Goal: Transaction & Acquisition: Download file/media

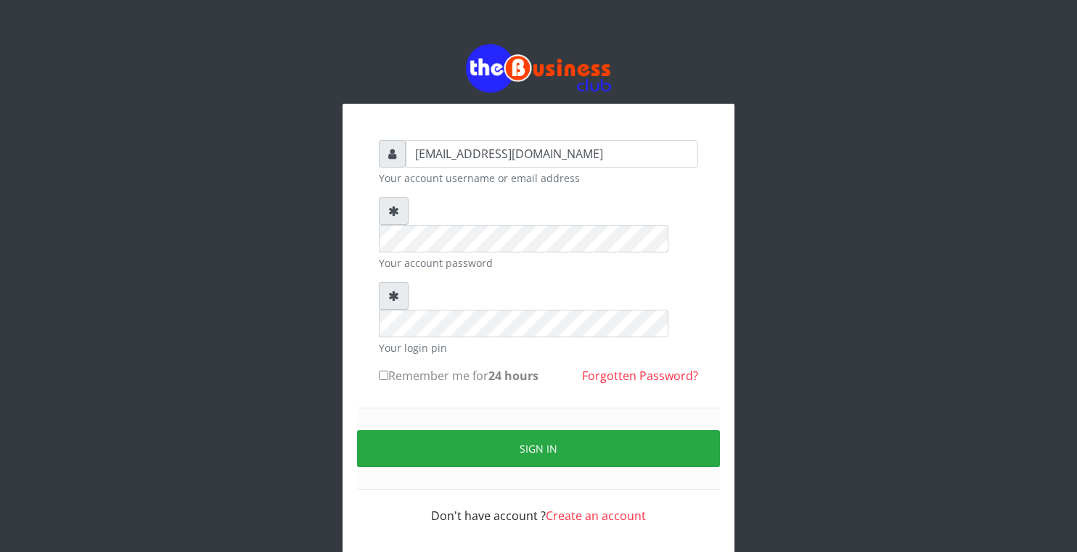
click at [389, 367] on label "Remember me for 24 hours" at bounding box center [459, 375] width 160 height 17
click at [388, 371] on input "Remember me for 24 hours" at bounding box center [383, 375] width 9 height 9
checkbox input "true"
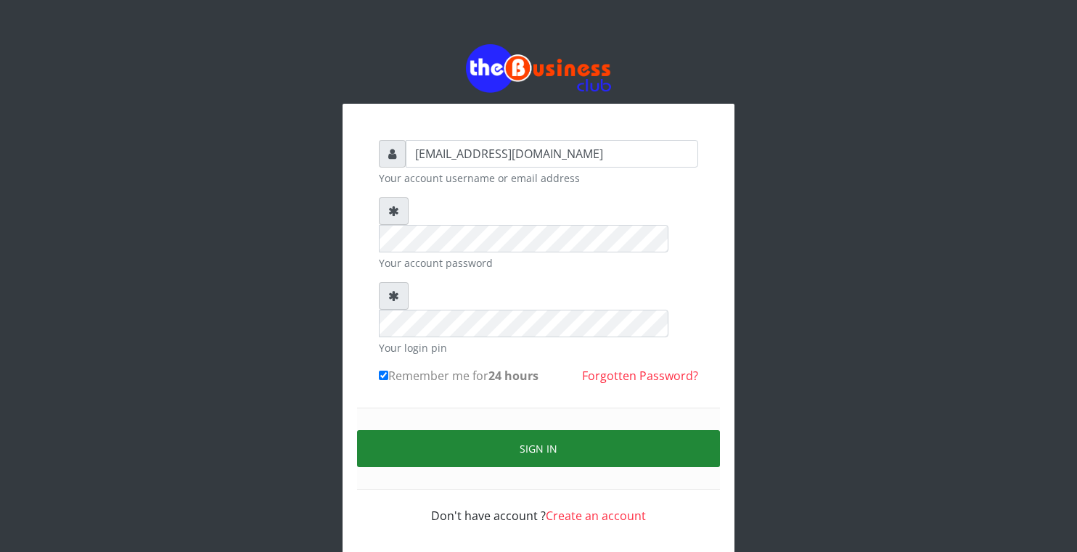
click at [500, 430] on button "Sign in" at bounding box center [538, 448] width 363 height 37
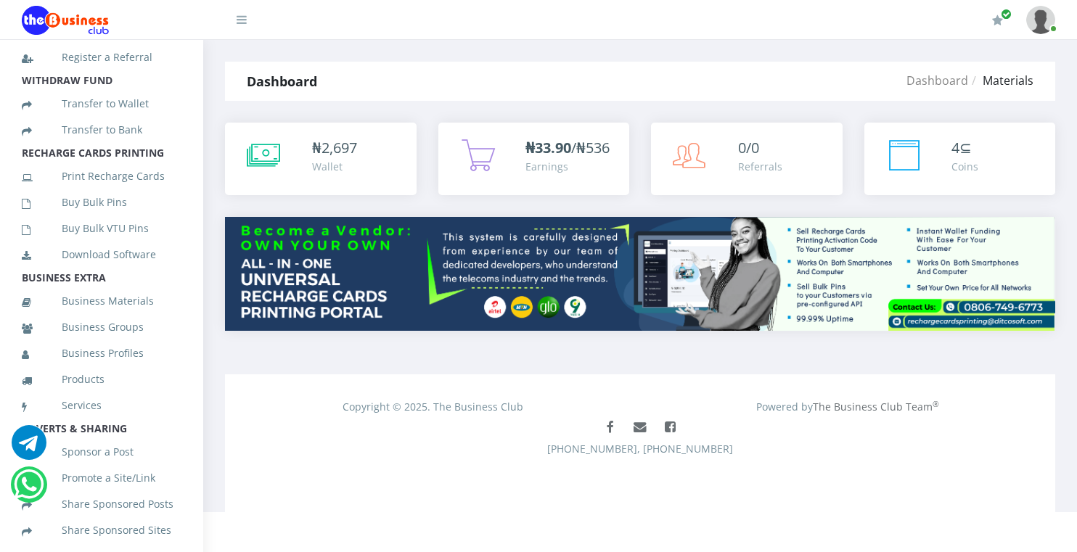
scroll to position [301, 0]
click at [107, 363] on link "Business Profiles" at bounding box center [102, 350] width 160 height 33
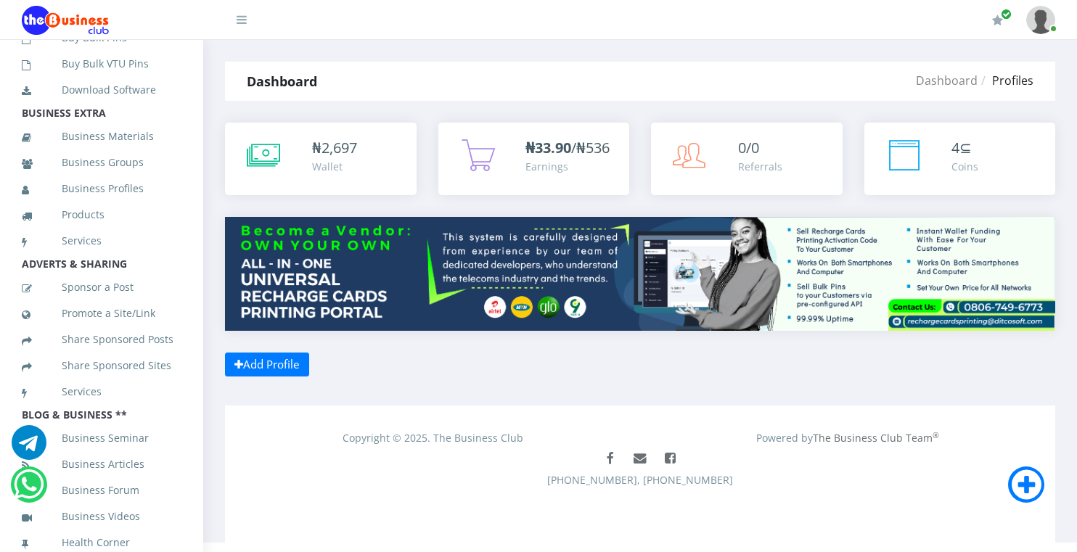
scroll to position [536, 0]
click at [81, 120] on link "Business Materials" at bounding box center [102, 136] width 160 height 33
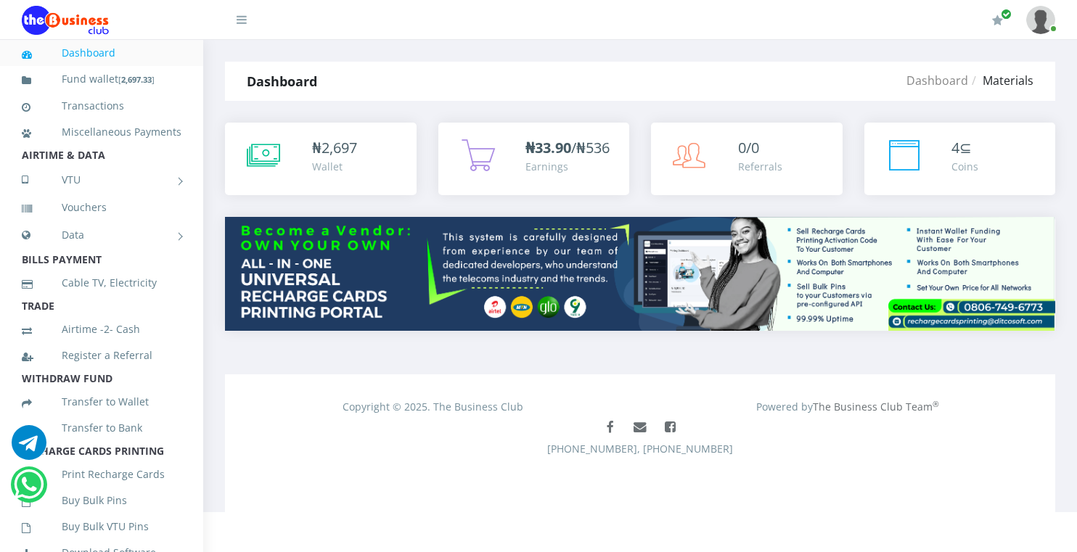
click at [237, 23] on link at bounding box center [232, 14] width 29 height 29
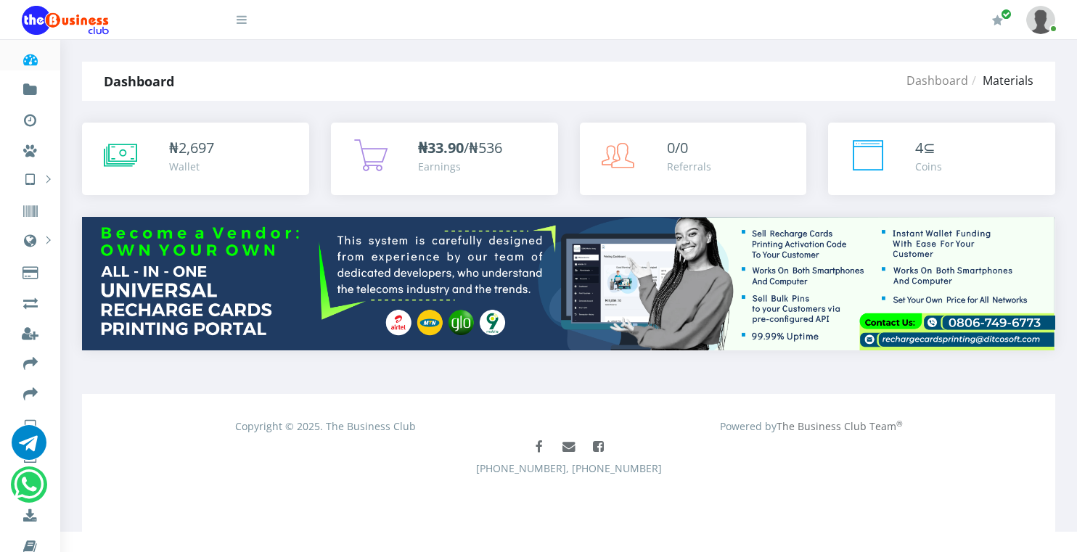
click at [237, 23] on link at bounding box center [232, 14] width 29 height 29
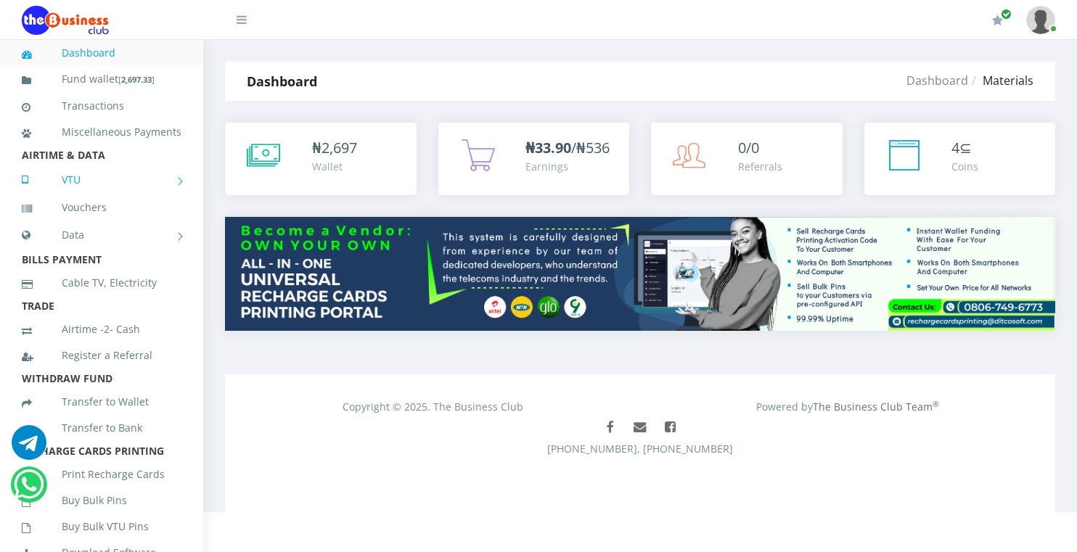
click at [158, 192] on link "VTU" at bounding box center [102, 180] width 160 height 36
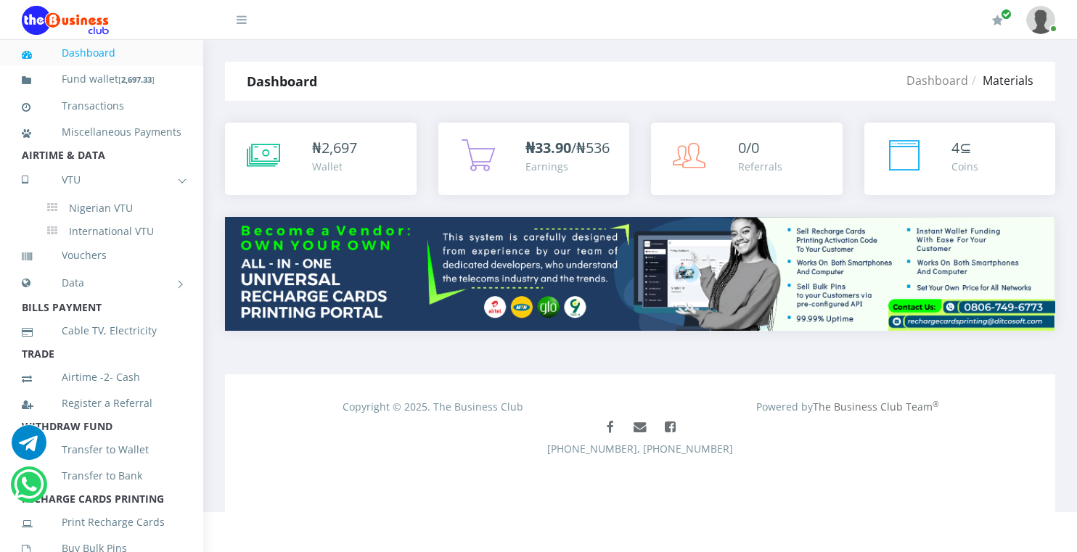
click at [1036, 21] on img at bounding box center [1040, 20] width 29 height 28
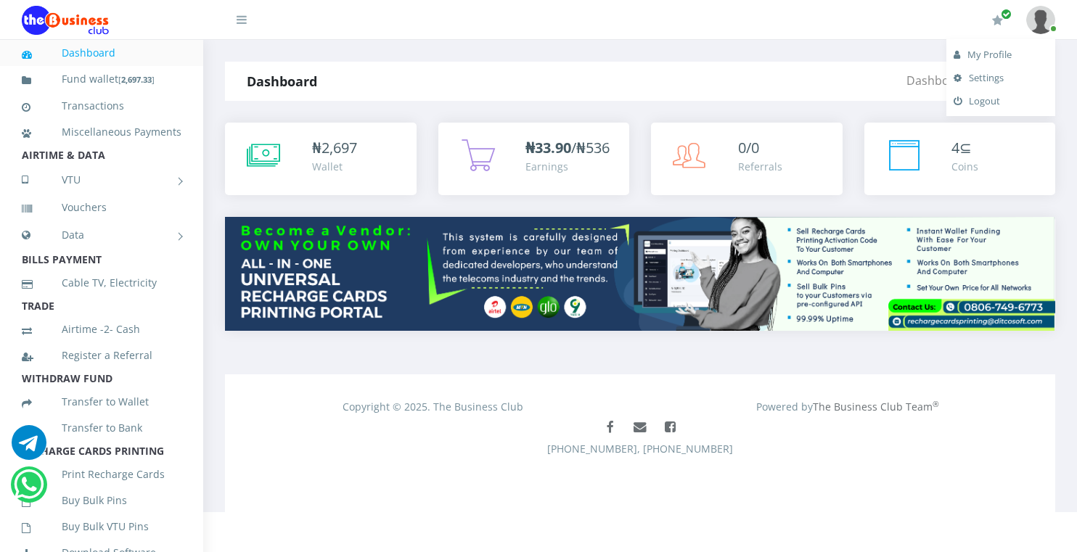
click at [1001, 58] on link "My Profile" at bounding box center [1001, 54] width 94 height 23
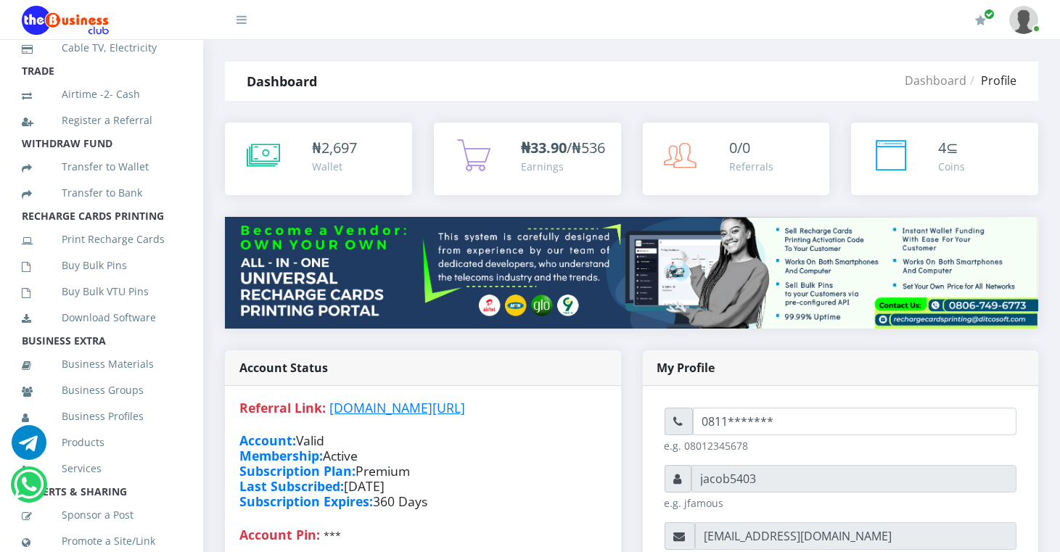
scroll to position [239, 0]
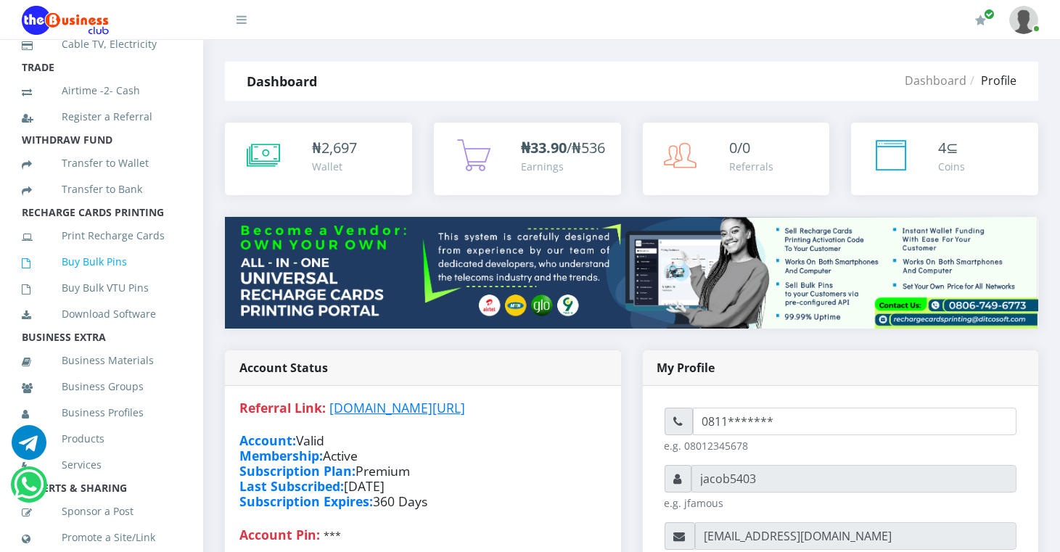
click at [95, 274] on link "Buy Bulk Pins" at bounding box center [102, 261] width 160 height 33
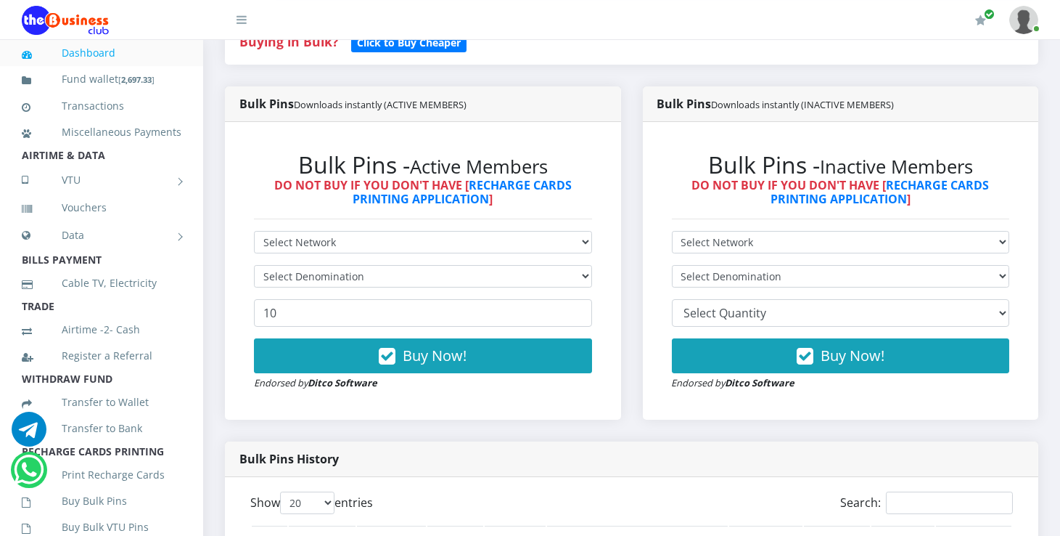
scroll to position [301, 0]
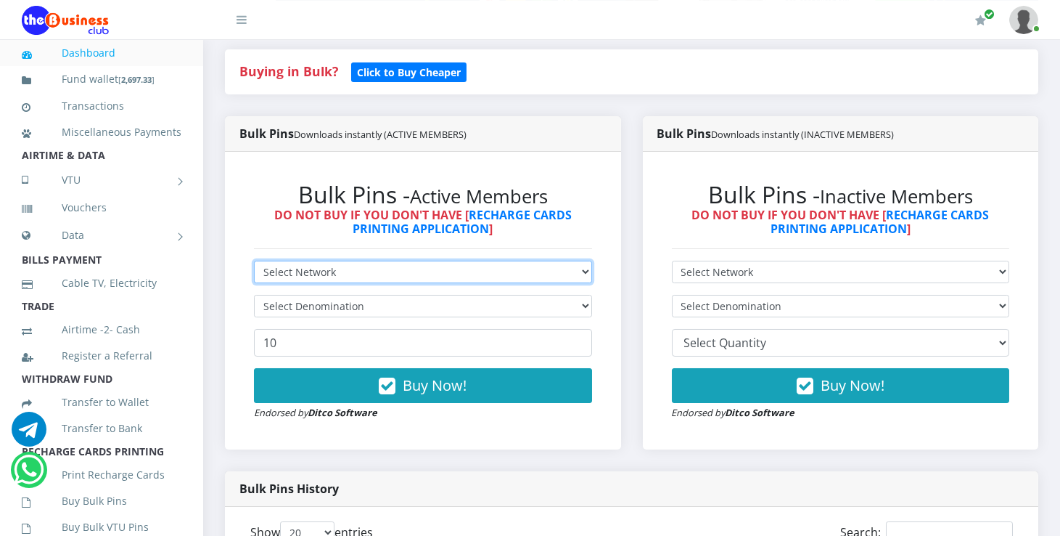
click at [254, 261] on select "Select Network MTN Globacom 9Mobile Airtel" at bounding box center [423, 272] width 338 height 23
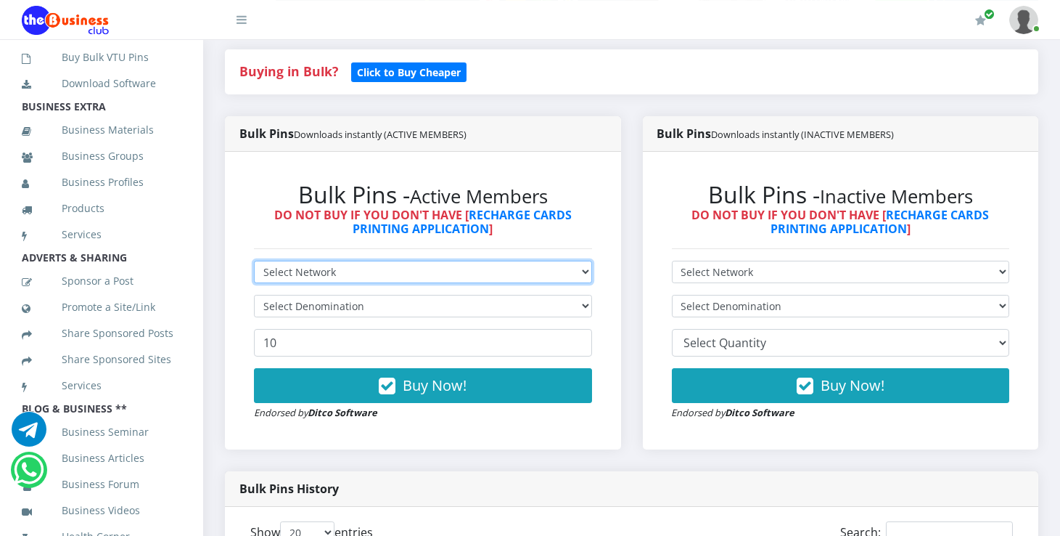
scroll to position [471, 0]
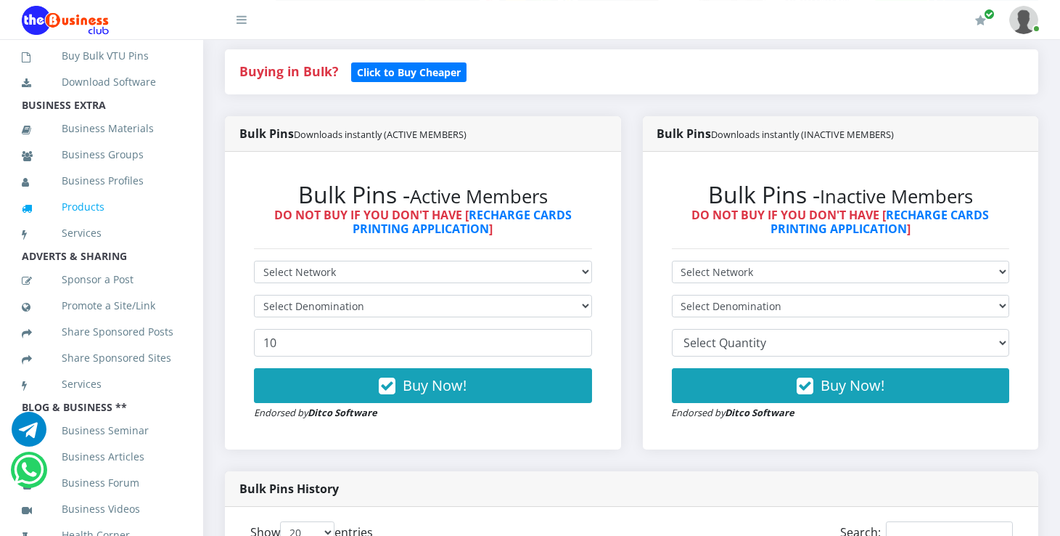
click at [72, 224] on link "Products" at bounding box center [102, 206] width 160 height 33
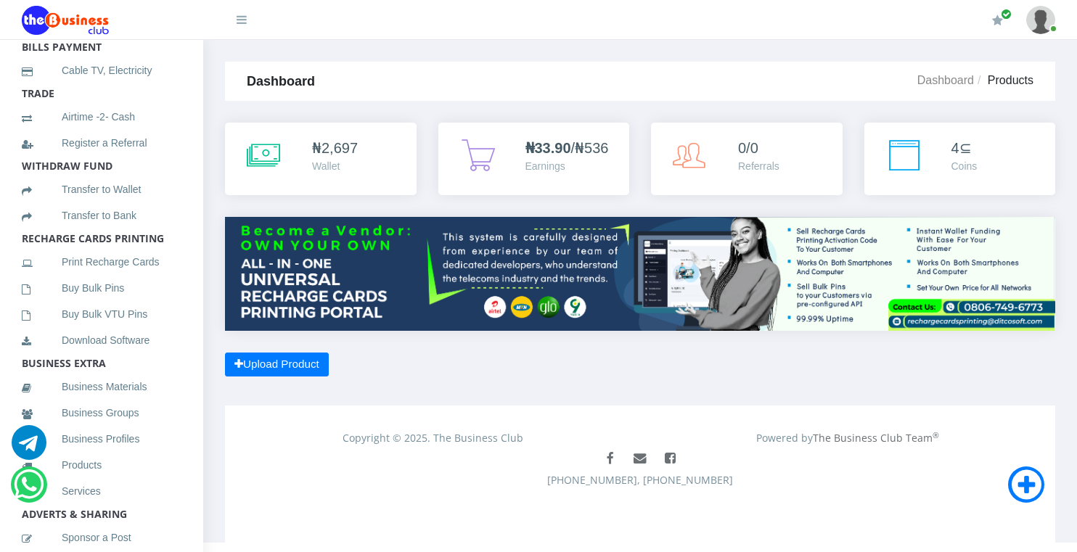
scroll to position [217, 0]
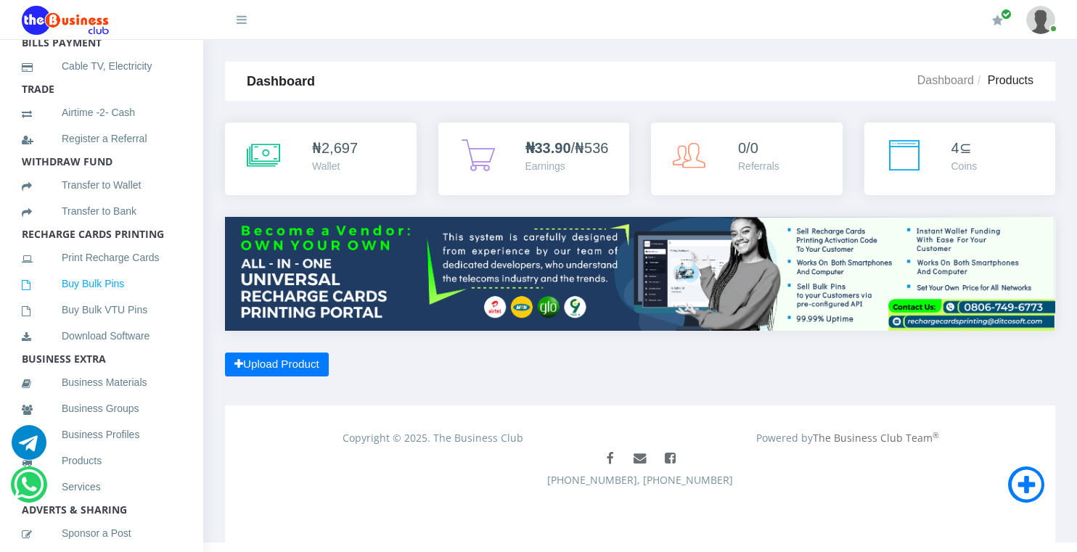
click at [120, 301] on link "Buy Bulk Pins" at bounding box center [102, 283] width 160 height 33
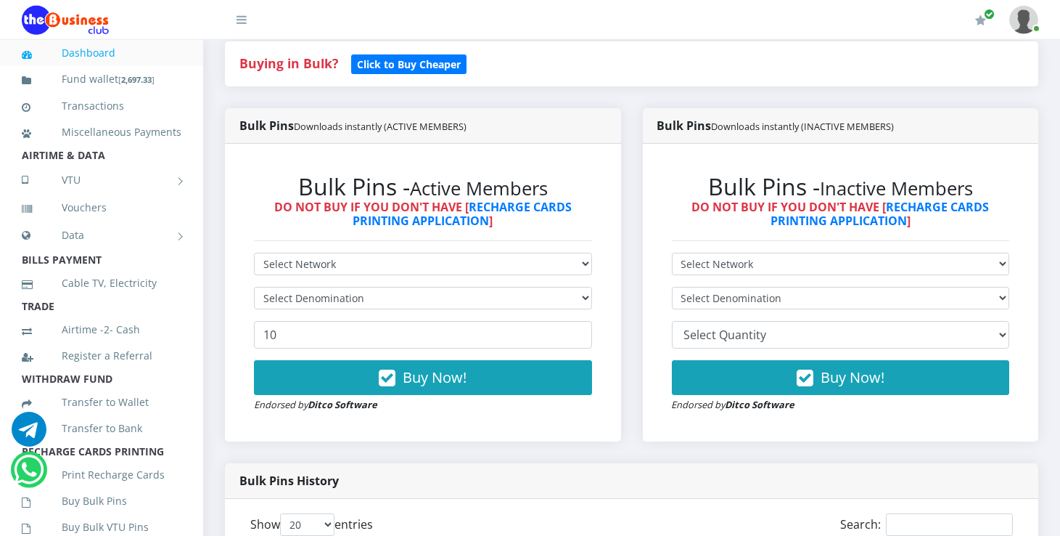
scroll to position [335, 0]
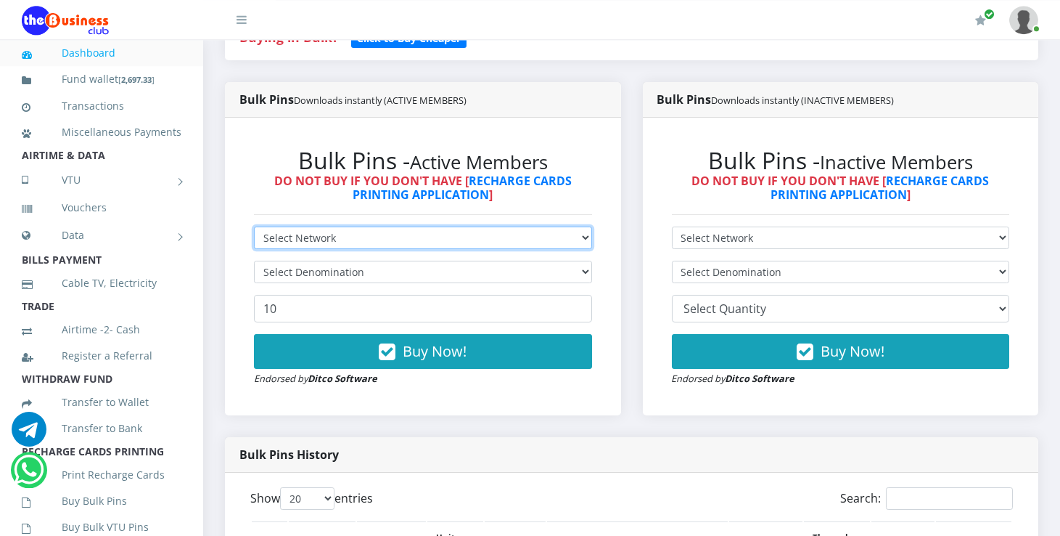
click at [254, 226] on select "Select Network MTN Globacom 9Mobile Airtel" at bounding box center [423, 237] width 338 height 23
select select "MTN"
click option "MTN" at bounding box center [0, 0] width 0 height 0
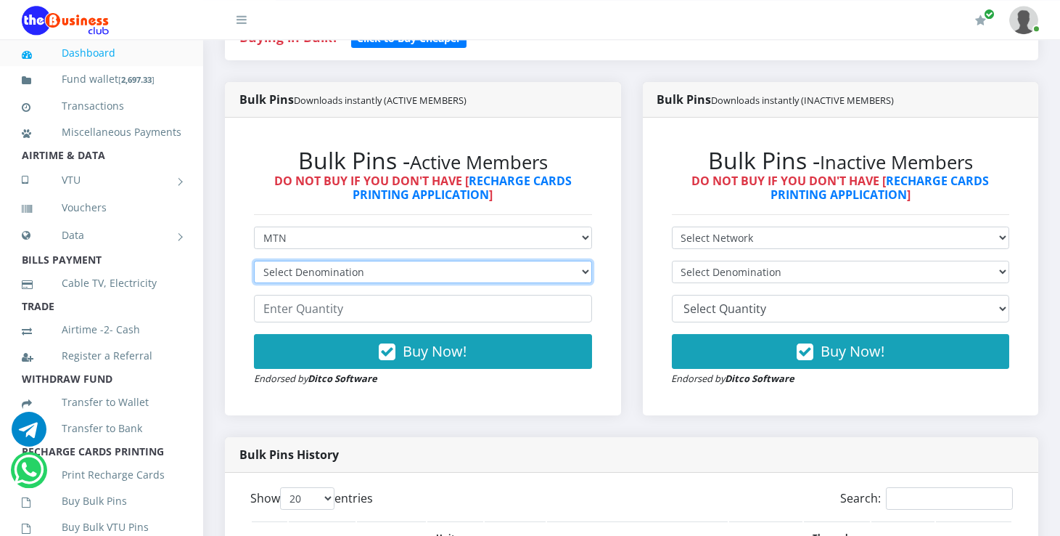
click at [254, 261] on select "Select Denomination MTN NGN100 - ₦96.99 MTN NGN200 - ₦193.98 MTN NGN400 - ₦387.…" at bounding box center [423, 272] width 338 height 23
select select "96.99-100"
click option "MTN NGN100 - ₦96.99" at bounding box center [0, 0] width 0 height 0
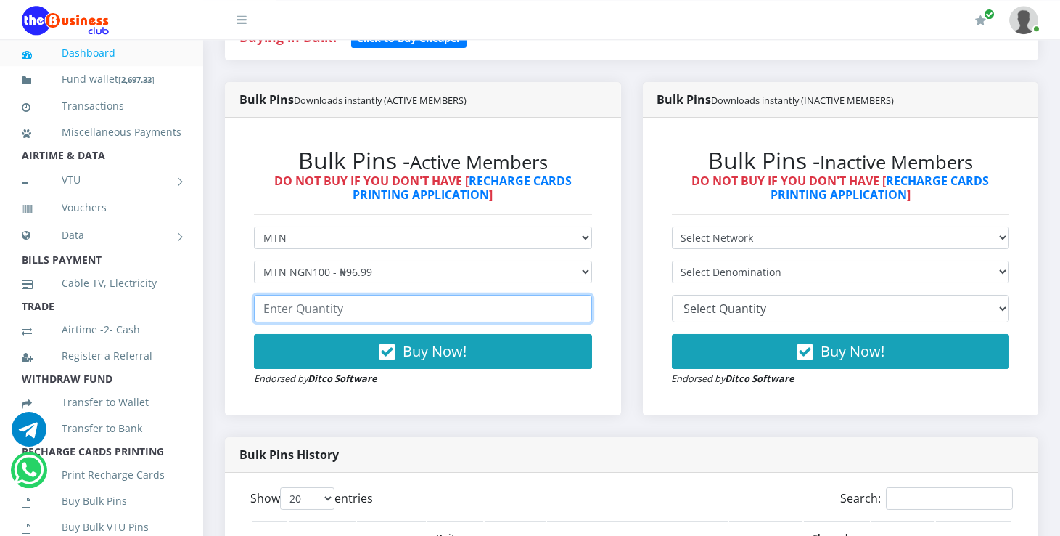
click at [384, 312] on input "number" at bounding box center [423, 309] width 338 height 28
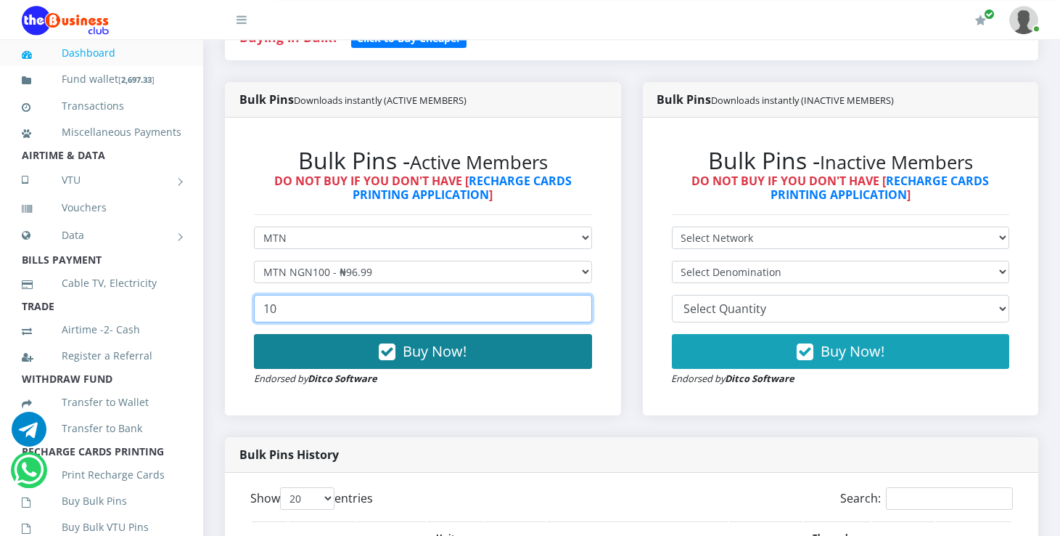
type input "10"
click at [422, 354] on span "Buy Now!" at bounding box center [435, 351] width 64 height 20
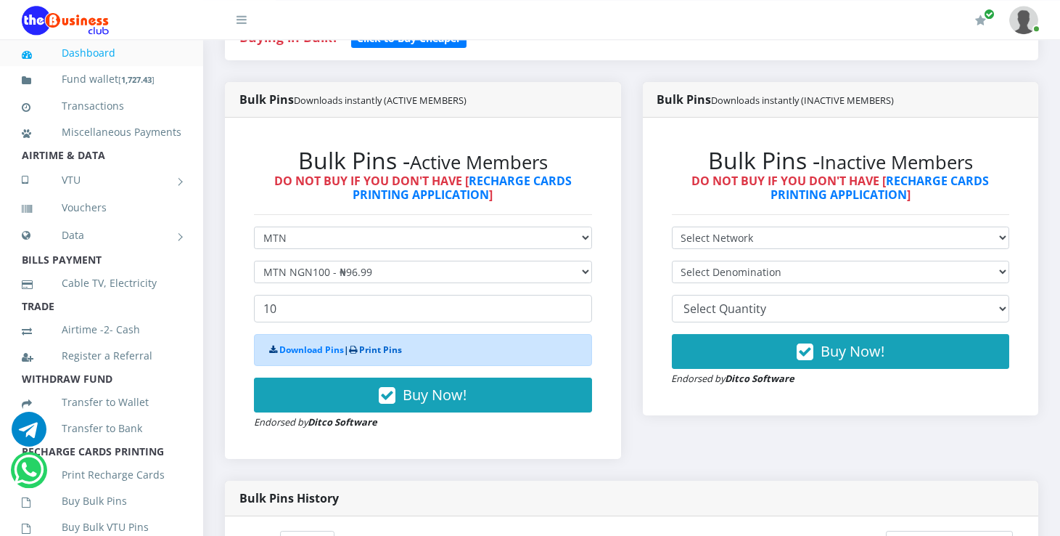
click at [391, 351] on link "Print Pins" at bounding box center [380, 349] width 43 height 12
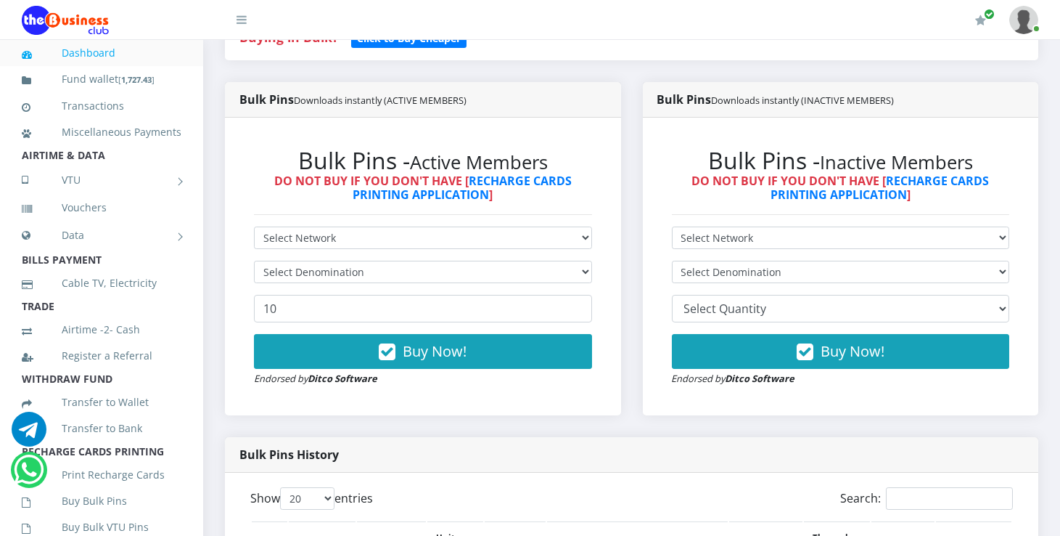
scroll to position [336, 0]
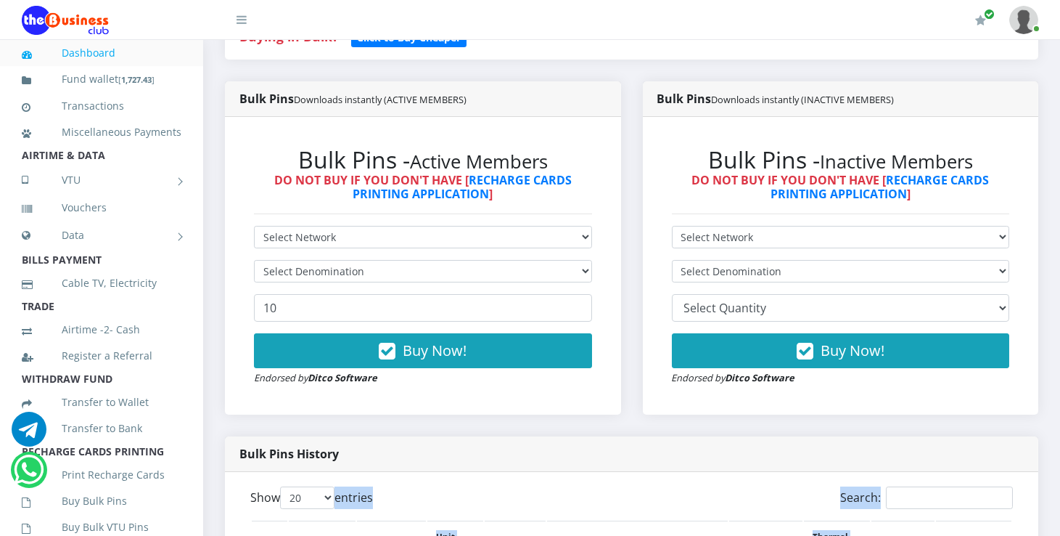
drag, startPoint x: 185, startPoint y: 269, endPoint x: 187, endPoint y: 337, distance: 68.3
click at [187, 337] on aside "Dashboard Fund wallet [ 1,727.43 ] Transactions Miscellaneous Payments AIRTIME …" at bounding box center [101, 308] width 203 height 536
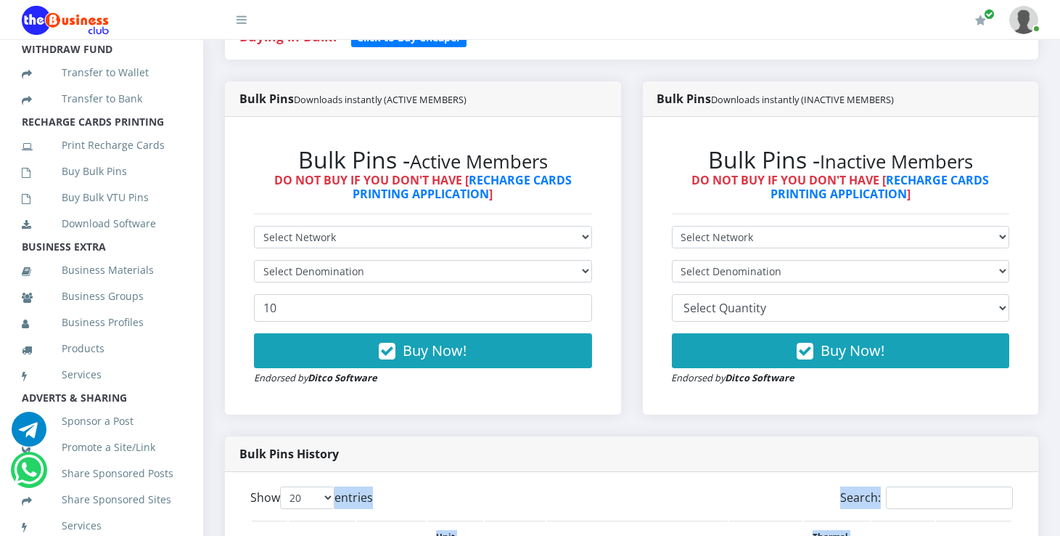
scroll to position [332, 0]
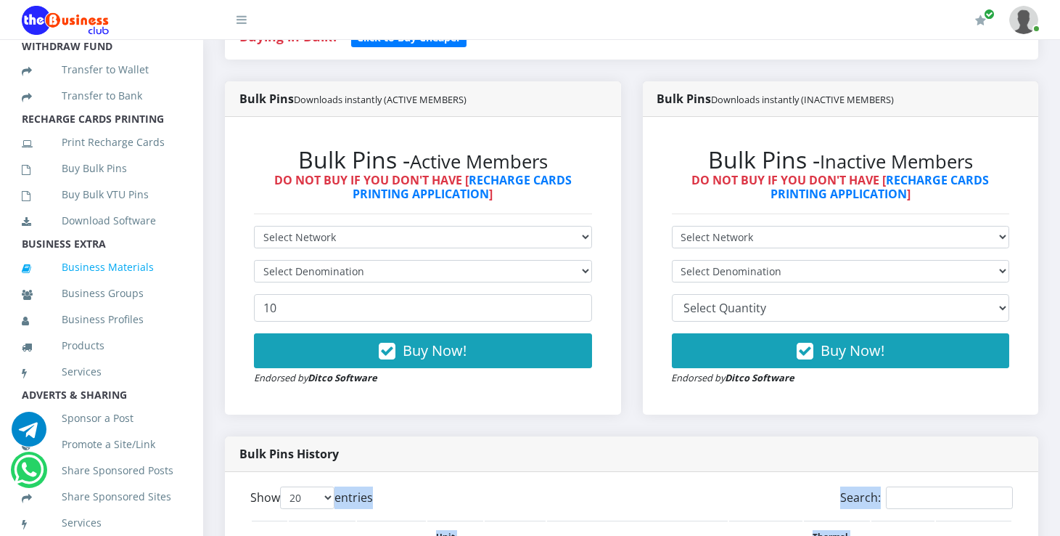
click at [131, 277] on link "Business Materials" at bounding box center [102, 266] width 160 height 33
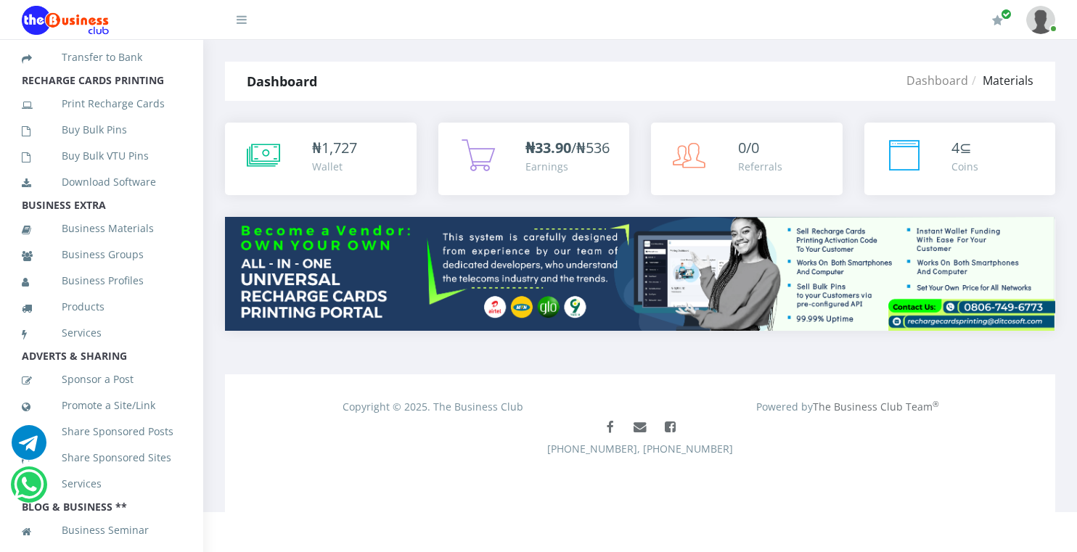
scroll to position [372, 0]
click at [114, 297] on link "Business Profiles" at bounding box center [102, 279] width 160 height 33
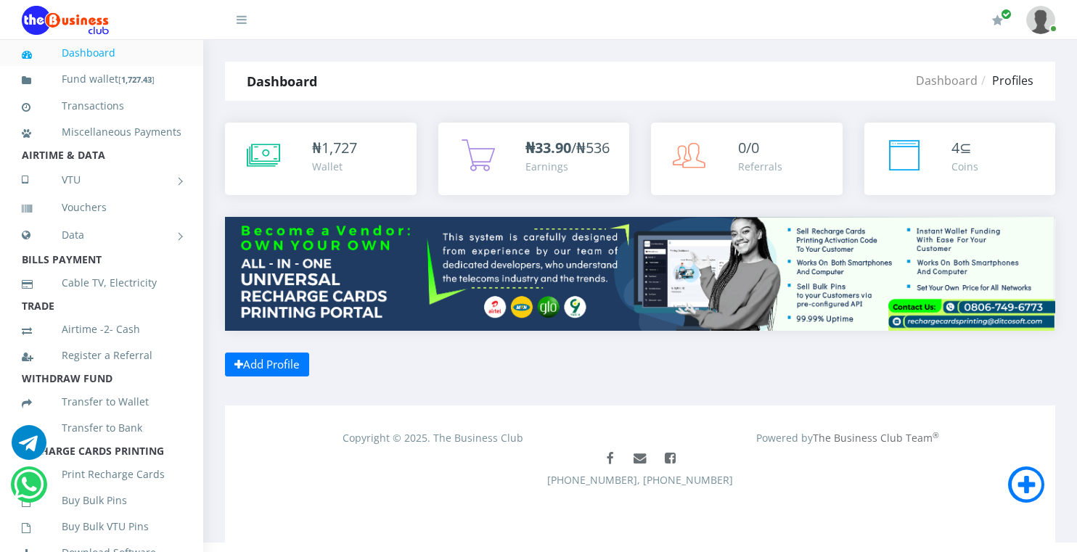
click at [1036, 25] on img at bounding box center [1040, 20] width 29 height 28
click at [999, 57] on link "My Profile" at bounding box center [1001, 54] width 94 height 23
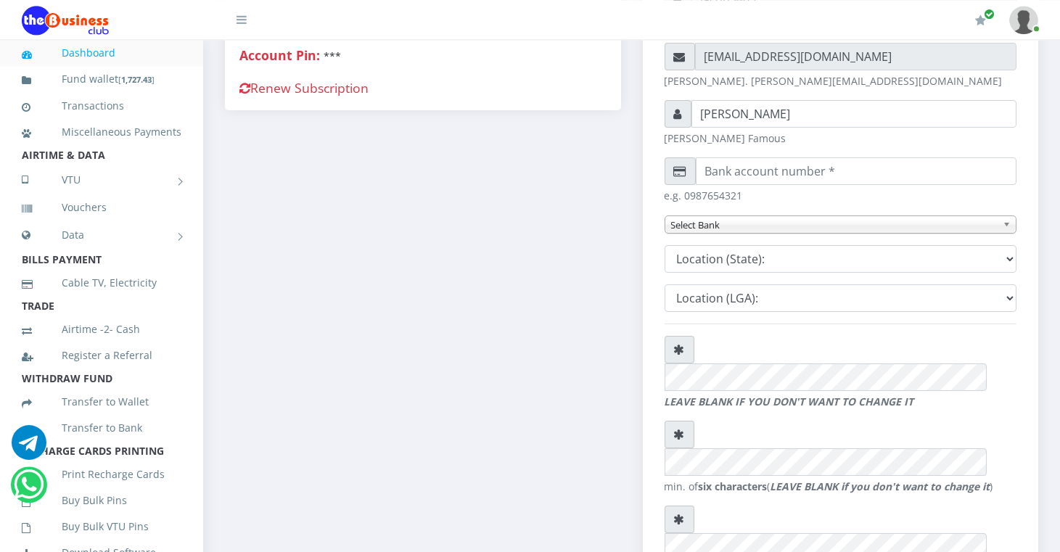
scroll to position [456, 0]
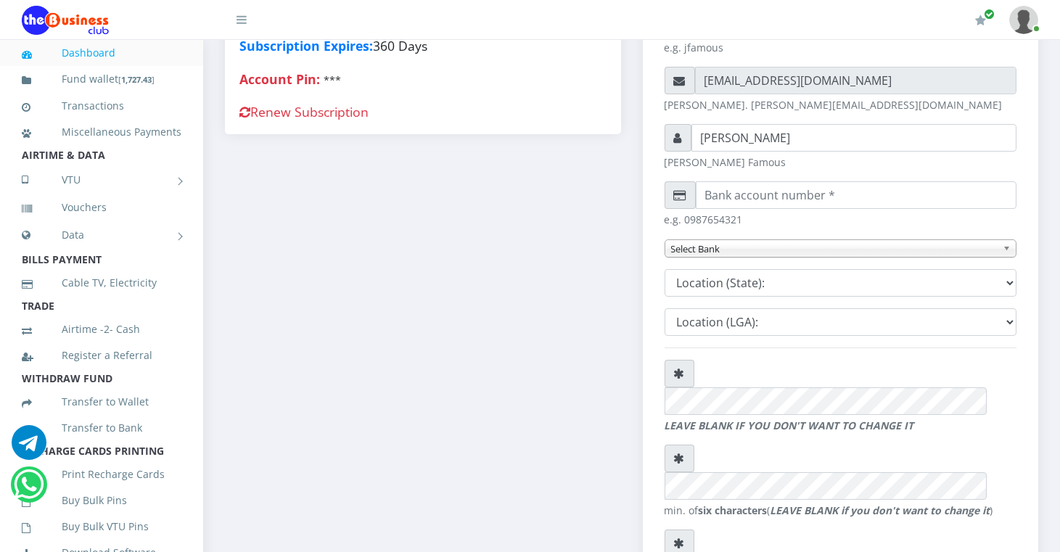
click at [56, 23] on img at bounding box center [65, 20] width 87 height 29
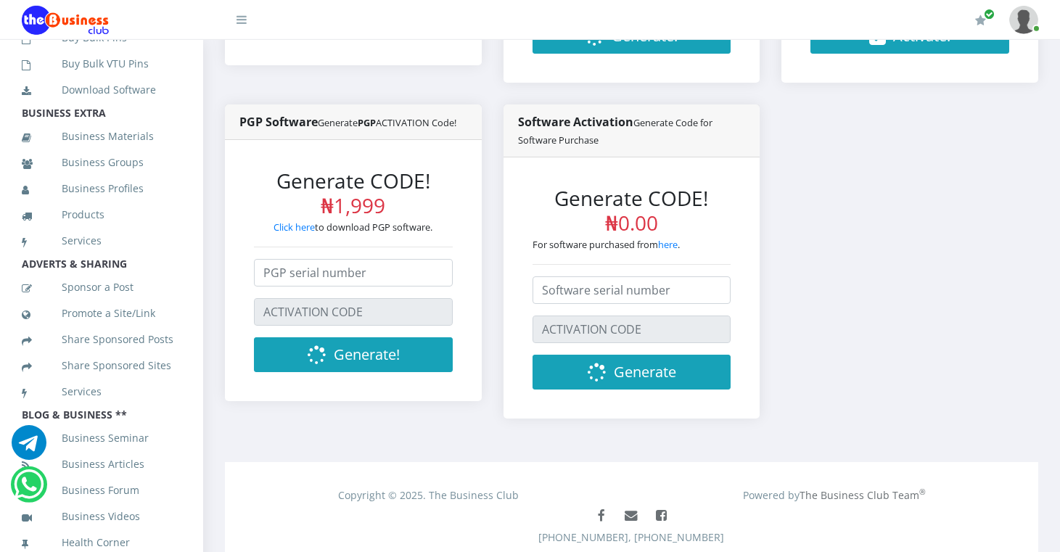
scroll to position [534, 0]
click at [87, 198] on link "Products" at bounding box center [102, 214] width 160 height 33
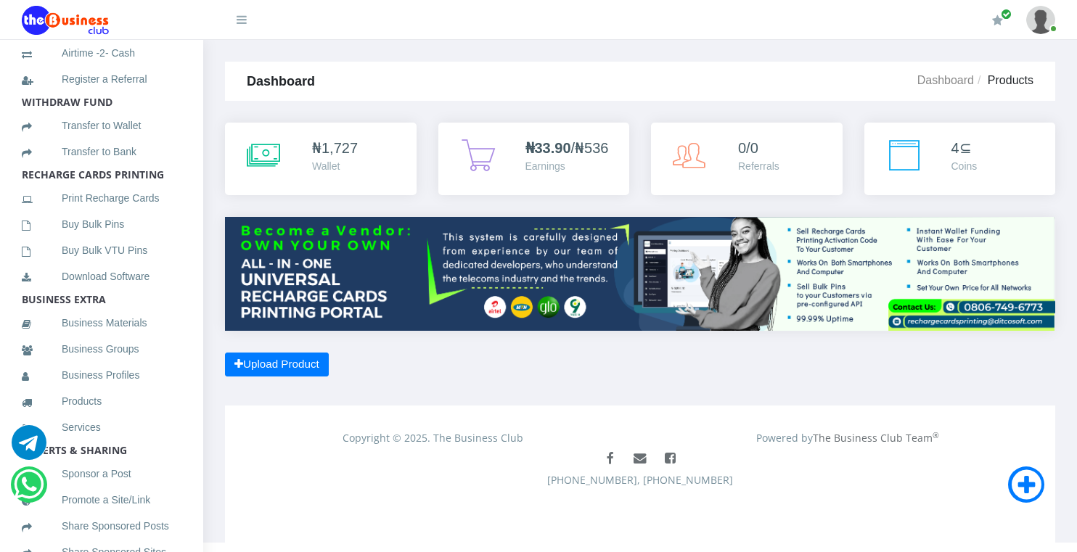
scroll to position [282, 0]
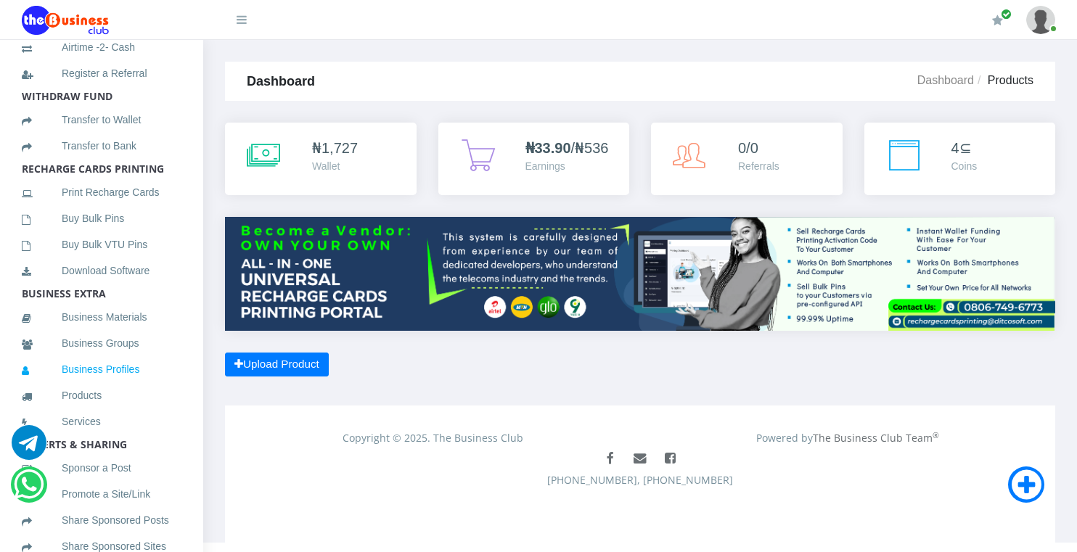
click at [131, 386] on link "Business Profiles" at bounding box center [102, 369] width 160 height 33
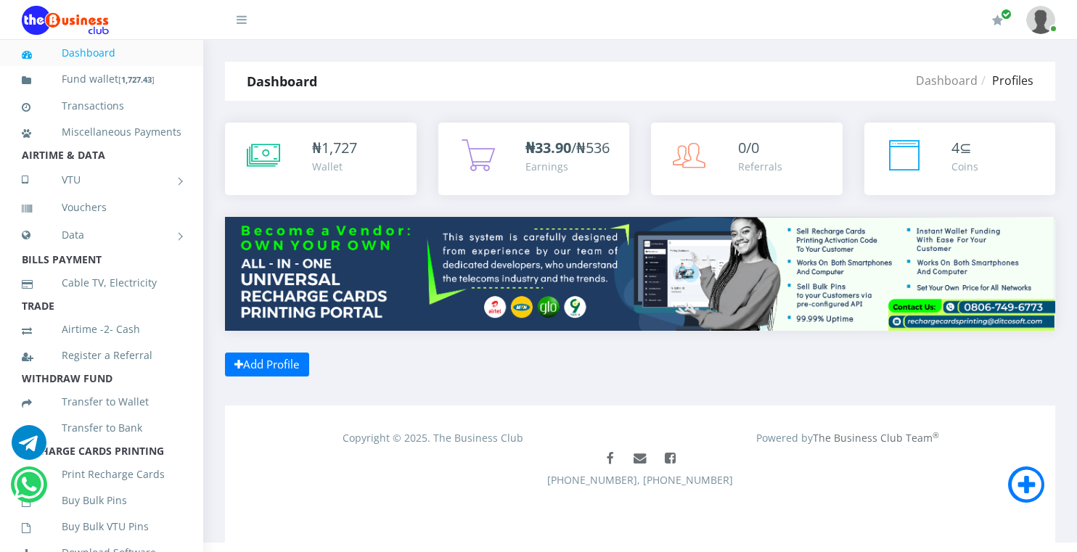
click at [263, 346] on div "₦ 1,727 Wallet ₦33.90 /₦536 Earnings 0/0" at bounding box center [640, 253] width 830 height 261
click at [267, 361] on link "Add Profile" at bounding box center [267, 365] width 84 height 24
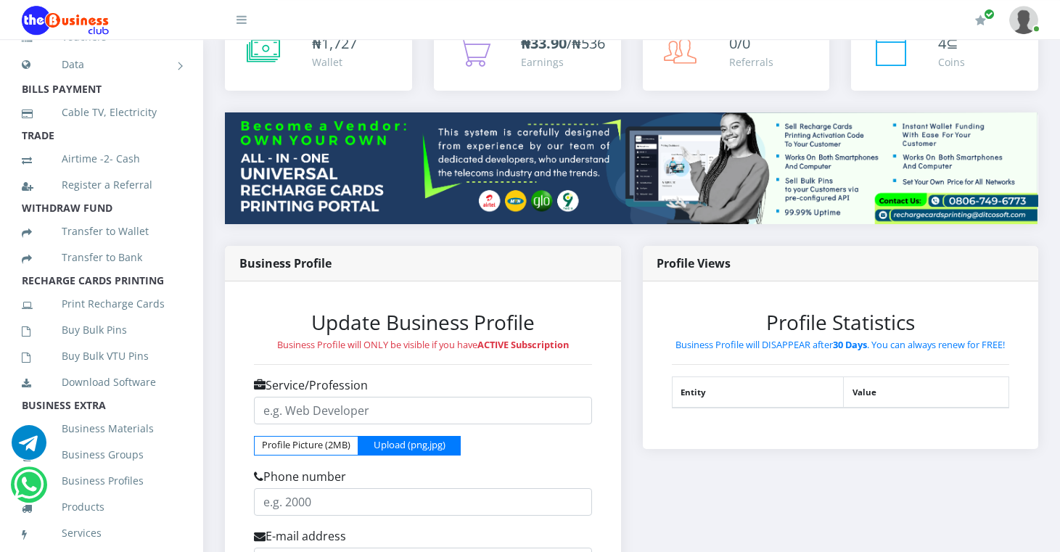
scroll to position [173, 0]
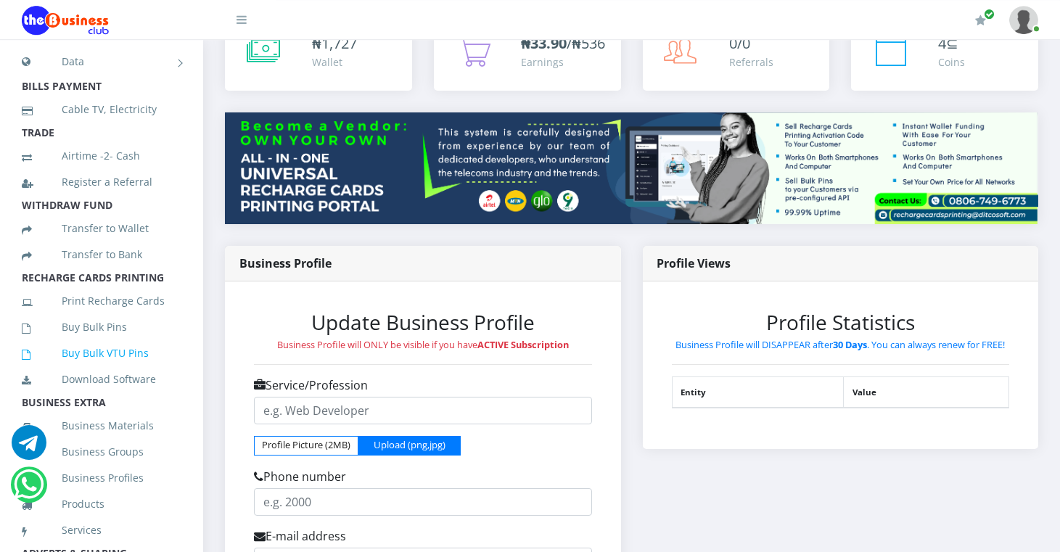
click at [100, 370] on link "Buy Bulk VTU Pins" at bounding box center [102, 353] width 160 height 33
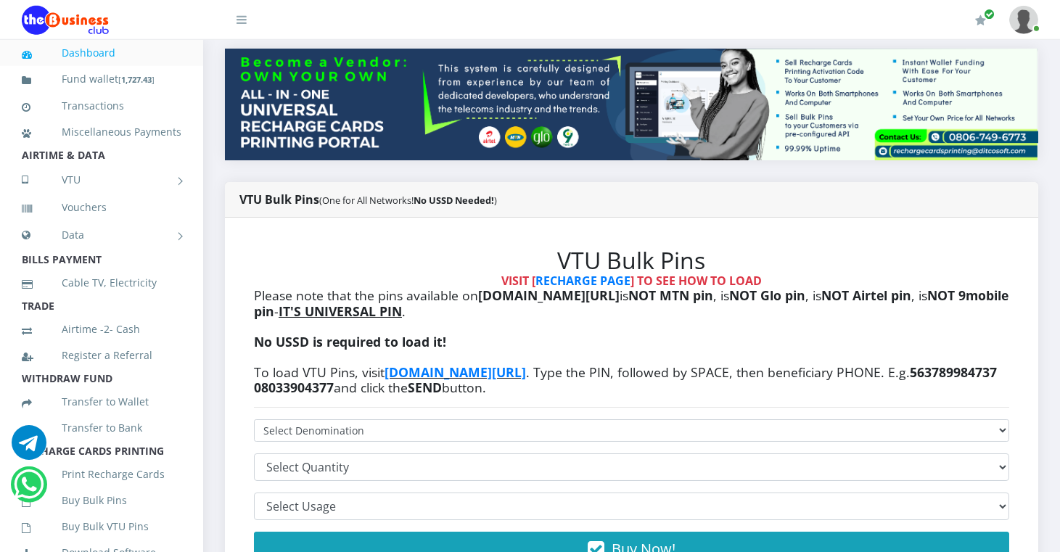
scroll to position [161, 0]
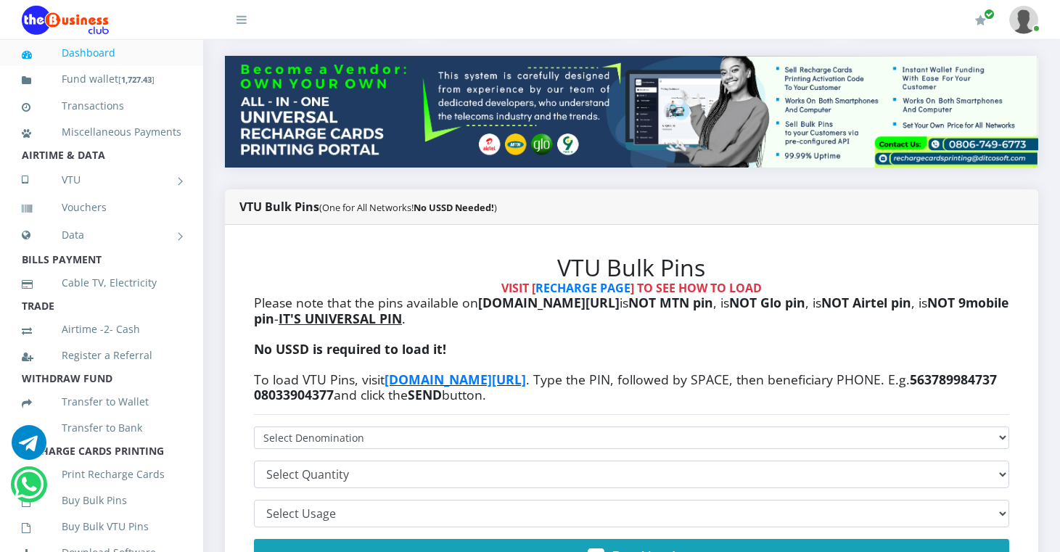
click at [99, 52] on link "Dashboard" at bounding box center [102, 52] width 160 height 33
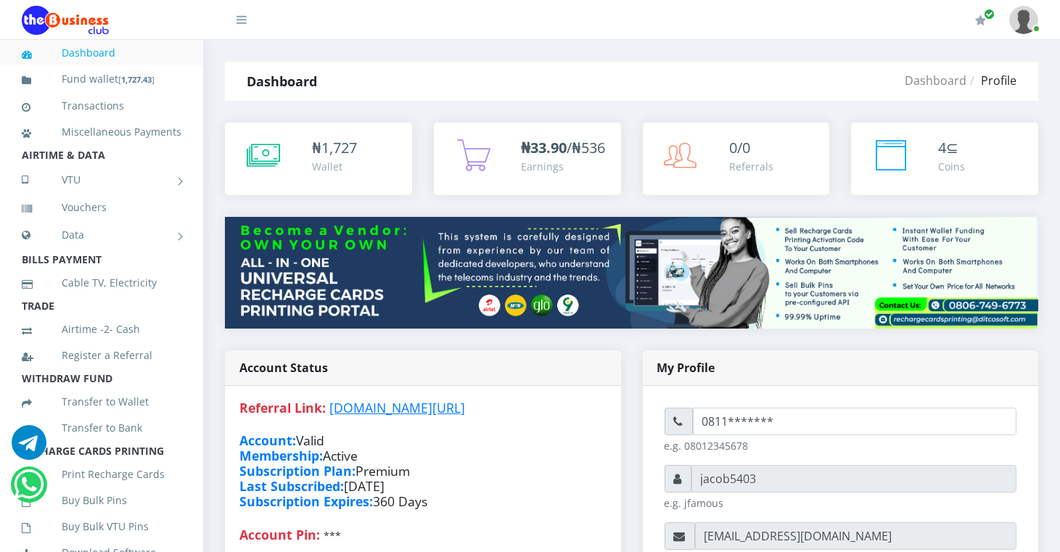
click at [1034, 18] on img at bounding box center [1024, 20] width 29 height 28
click at [980, 79] on link "Settings" at bounding box center [984, 77] width 94 height 23
click at [103, 84] on link "Fund wallet [ 1,727.43 ]" at bounding box center [102, 79] width 160 height 34
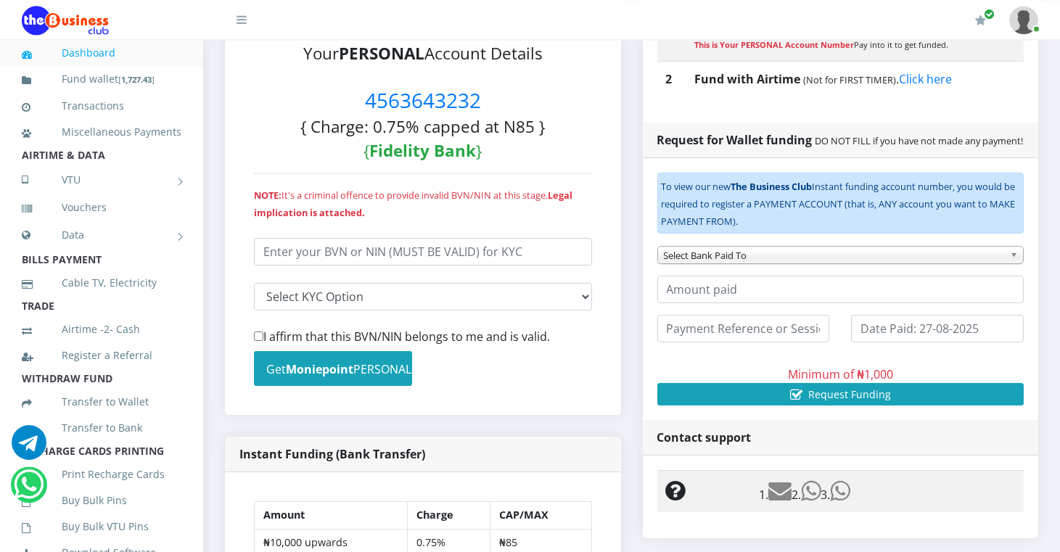
scroll to position [375, 0]
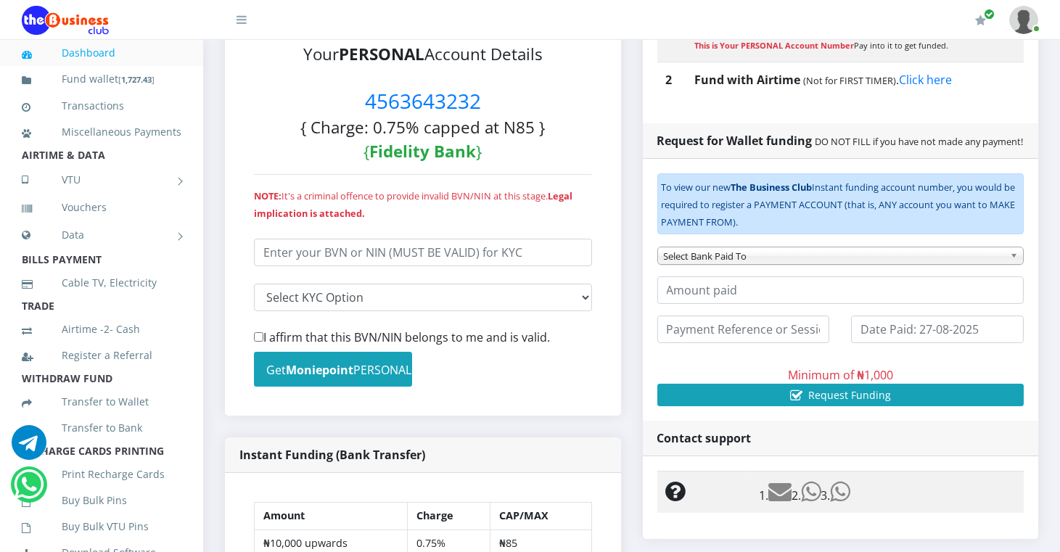
drag, startPoint x: 1058, startPoint y: 317, endPoint x: 1068, endPoint y: 277, distance: 41.0
click at [1060, 277] on html "Dashboard Fund wallet [ 1,727.43 ] Transactions Miscellaneous Payments AIRTIME …" at bounding box center [530, 328] width 1060 height 1407
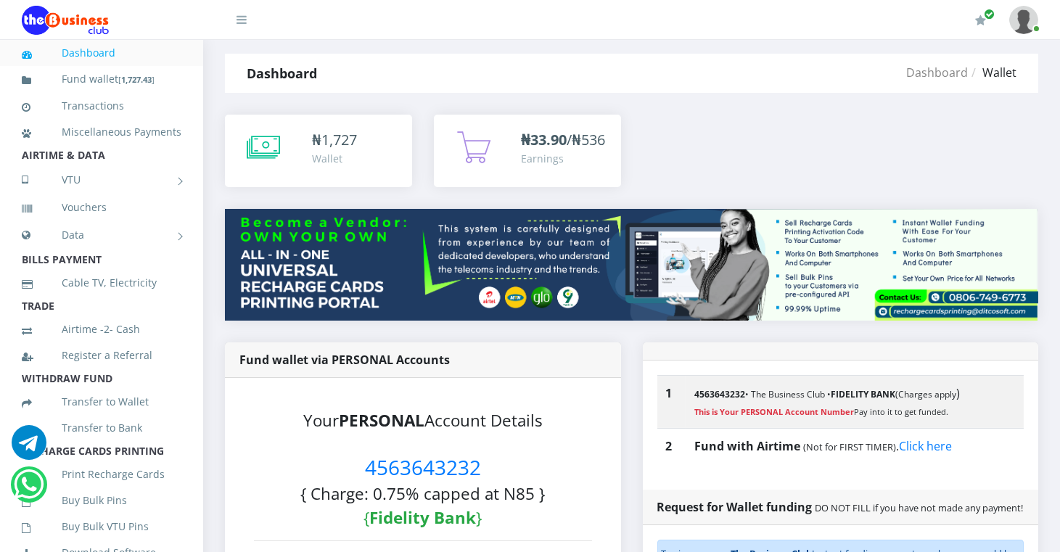
scroll to position [11, 0]
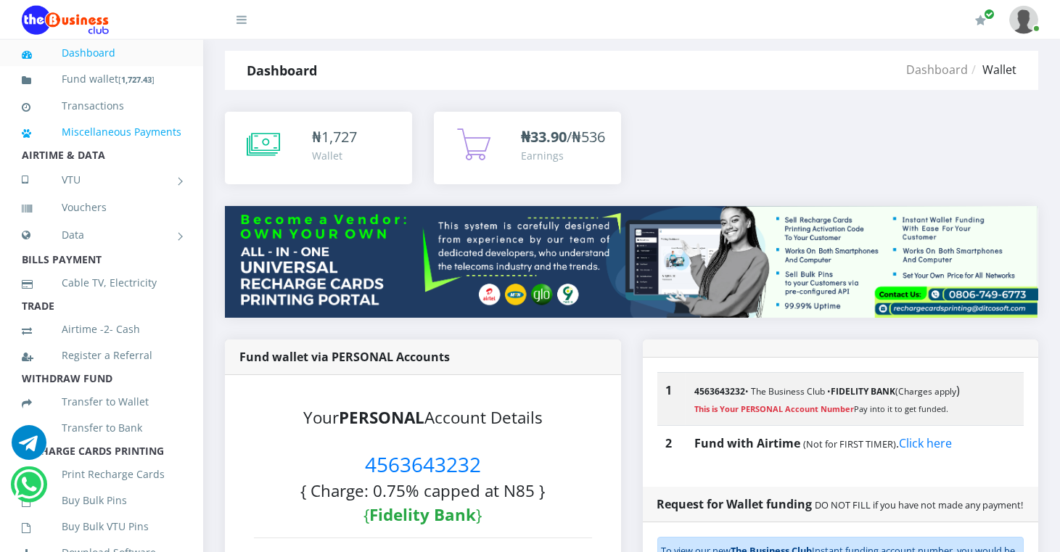
click at [104, 125] on link "Miscellaneous Payments" at bounding box center [102, 131] width 160 height 33
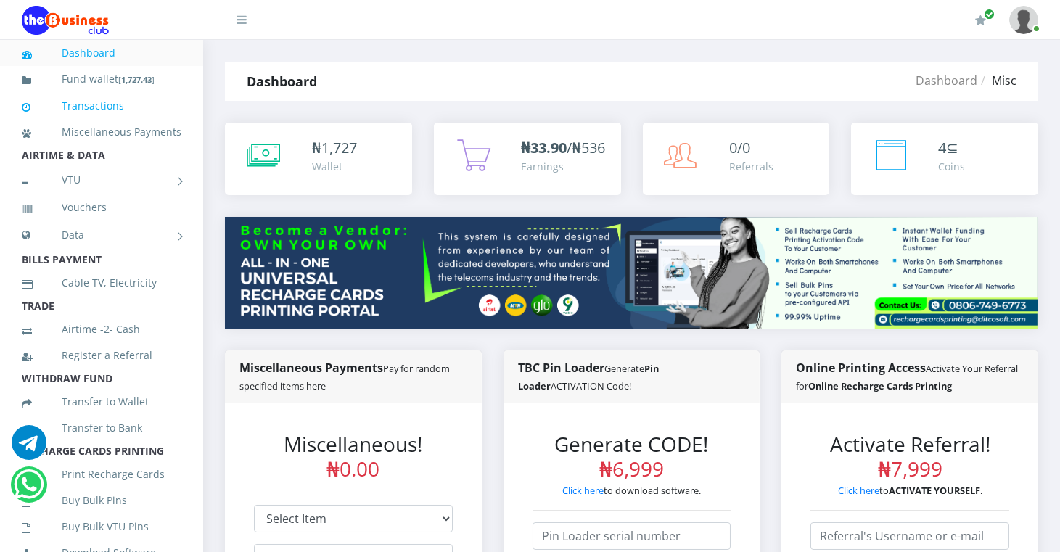
click at [91, 110] on link "Transactions" at bounding box center [102, 105] width 160 height 33
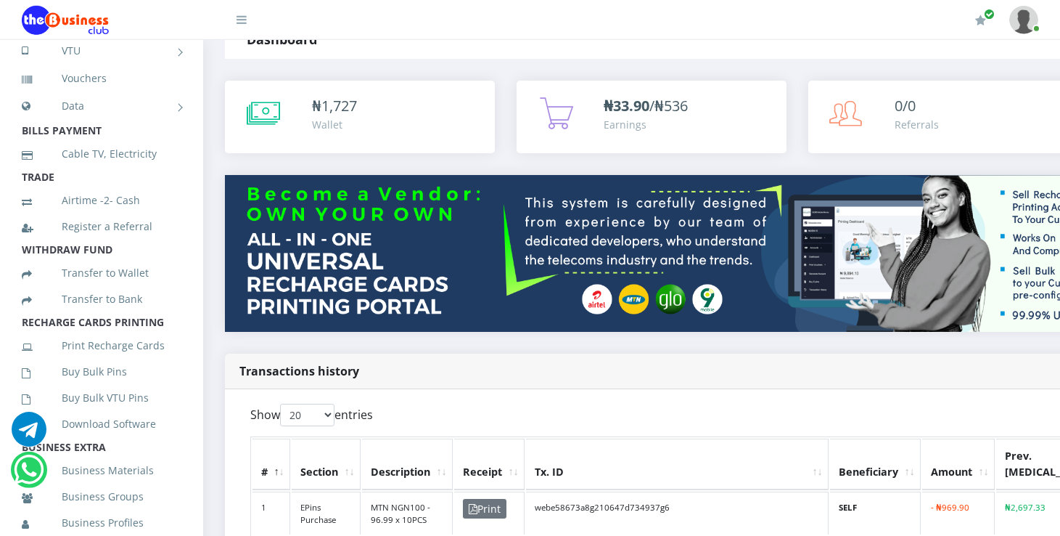
scroll to position [150, 0]
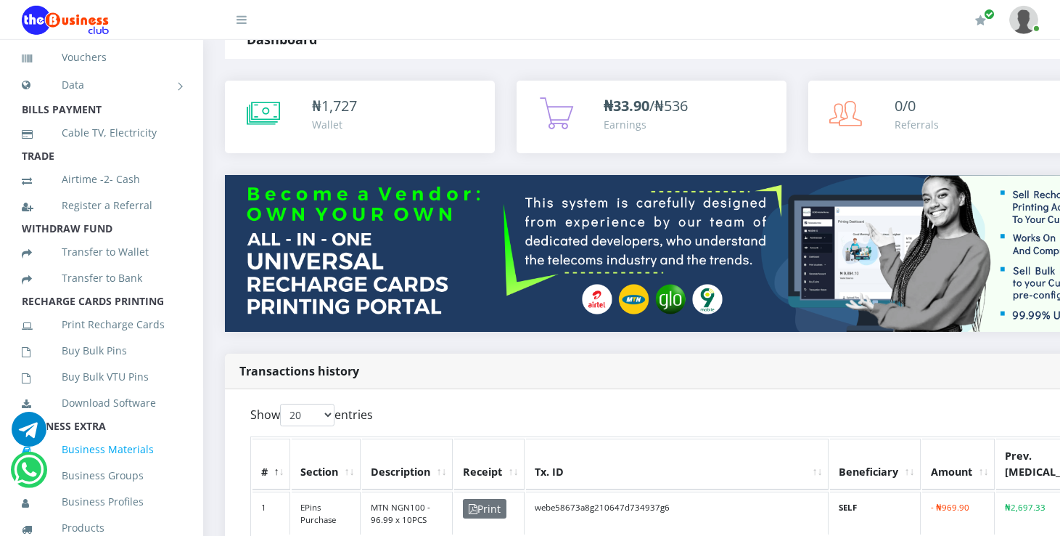
click at [134, 459] on link "Business Materials" at bounding box center [102, 449] width 160 height 33
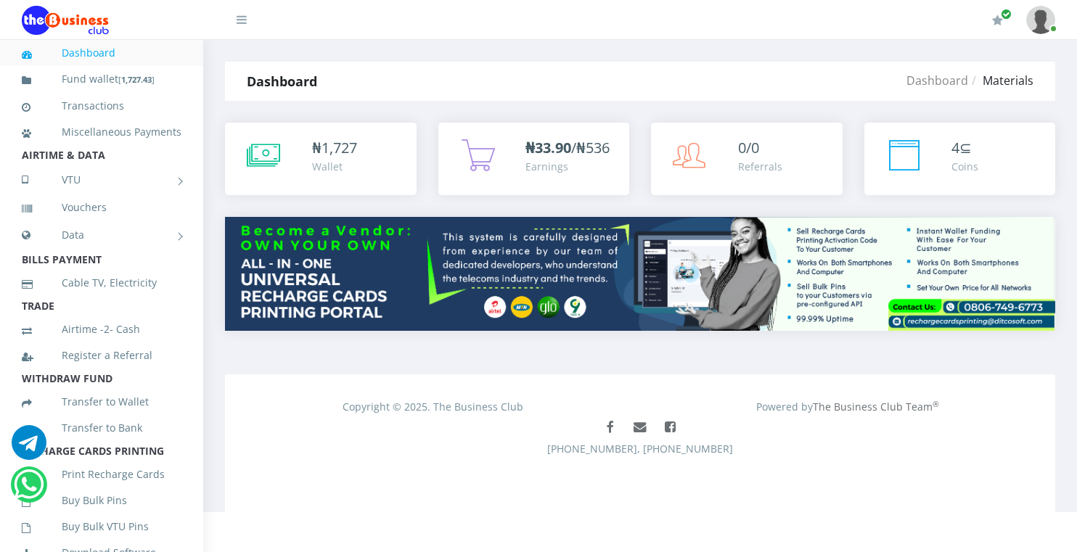
click at [1031, 19] on img at bounding box center [1040, 20] width 29 height 28
click at [989, 57] on link "My Profile" at bounding box center [1001, 54] width 94 height 23
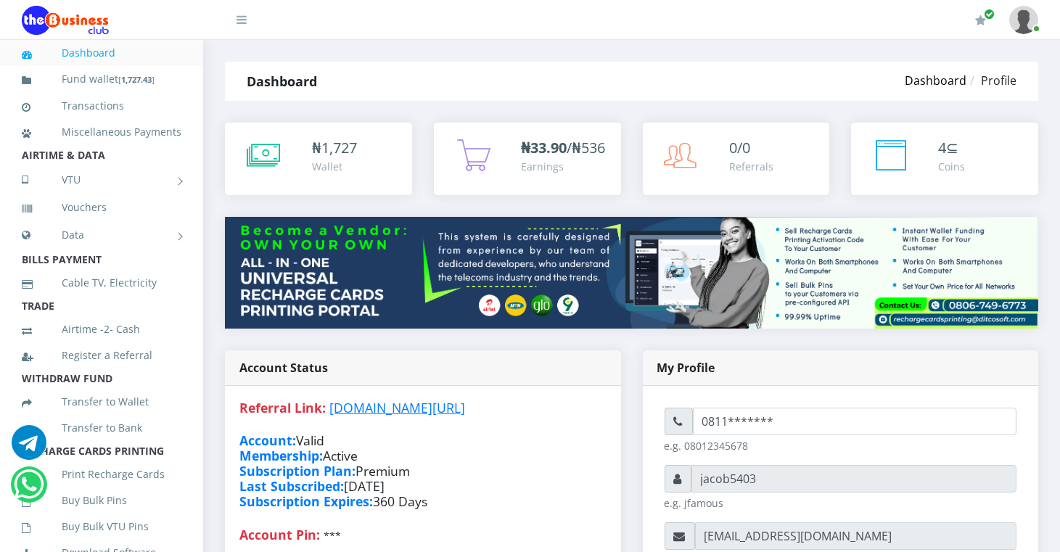
click at [950, 81] on link "Dashboard" at bounding box center [936, 81] width 62 height 16
click at [952, 77] on link "Dashboard" at bounding box center [936, 81] width 62 height 16
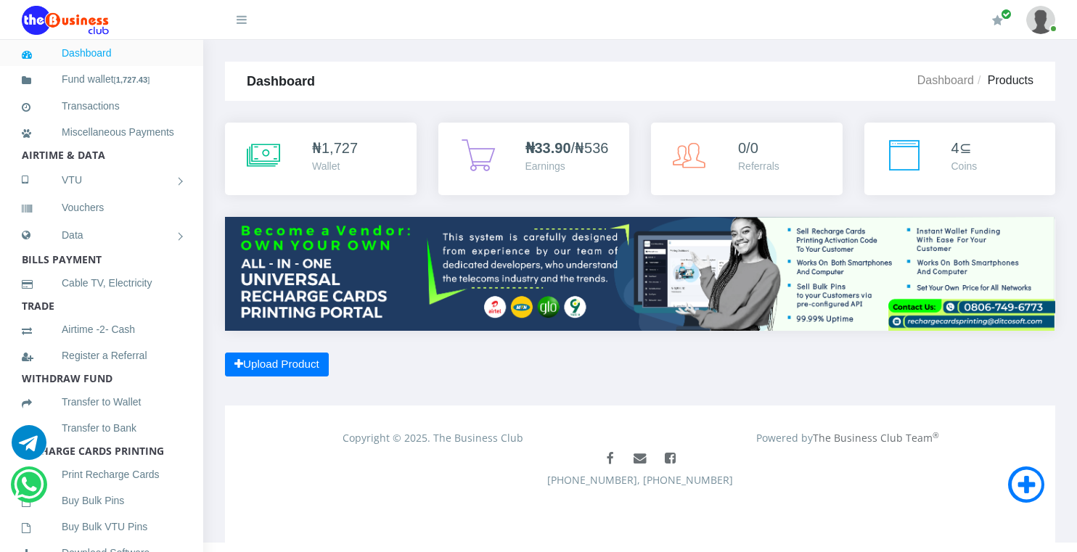
click at [1047, 29] on img at bounding box center [1040, 20] width 29 height 28
click at [992, 102] on link "Logout" at bounding box center [1001, 100] width 94 height 23
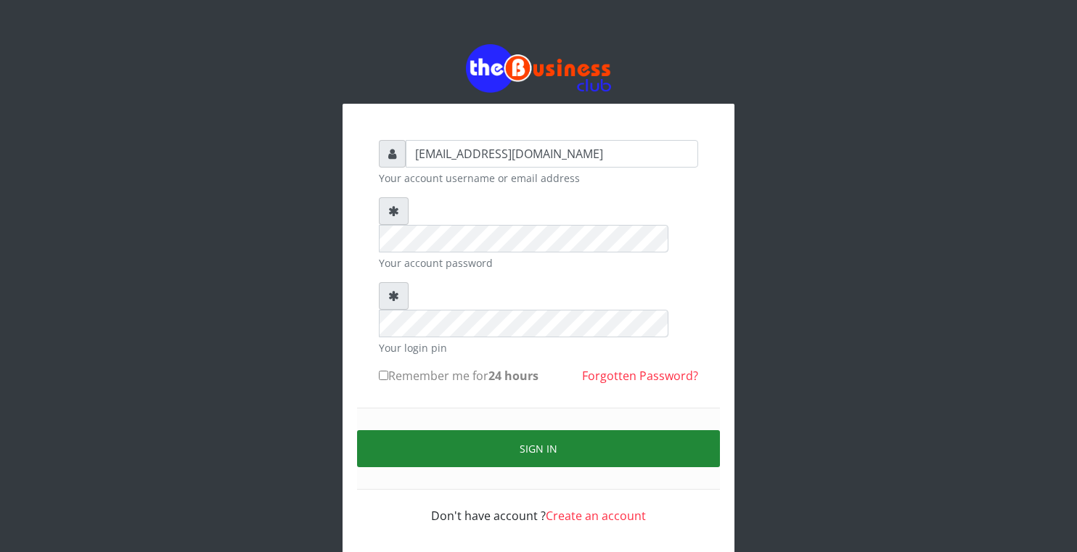
click at [460, 430] on button "Sign in" at bounding box center [538, 448] width 363 height 37
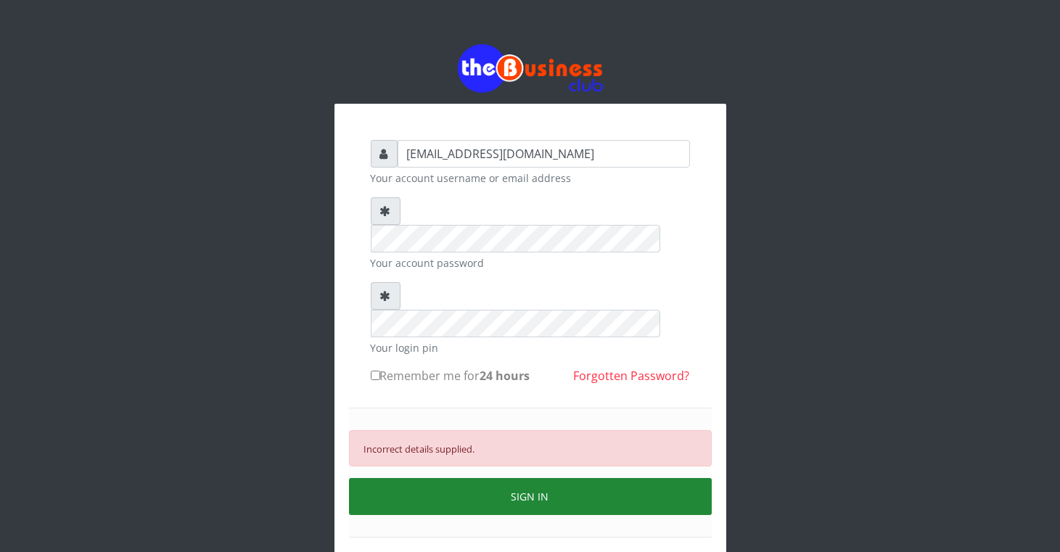
click at [466, 478] on button "SIGN IN" at bounding box center [530, 496] width 363 height 37
click at [531, 478] on button "SIGN IN" at bounding box center [530, 496] width 363 height 37
click at [473, 478] on button "SIGN IN" at bounding box center [530, 496] width 363 height 37
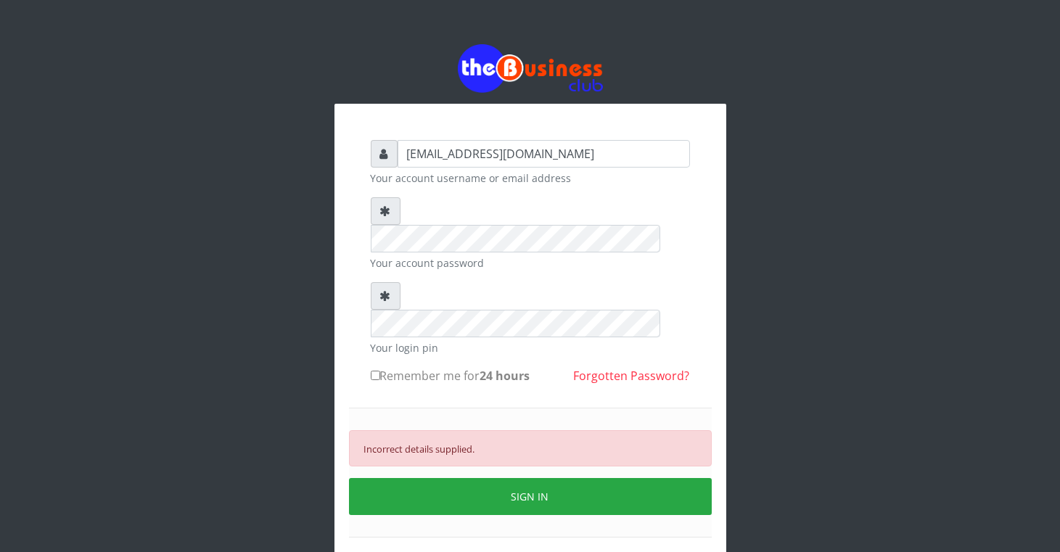
click at [378, 371] on input "Remember me for 24 hours" at bounding box center [375, 375] width 9 height 9
checkbox input "true"
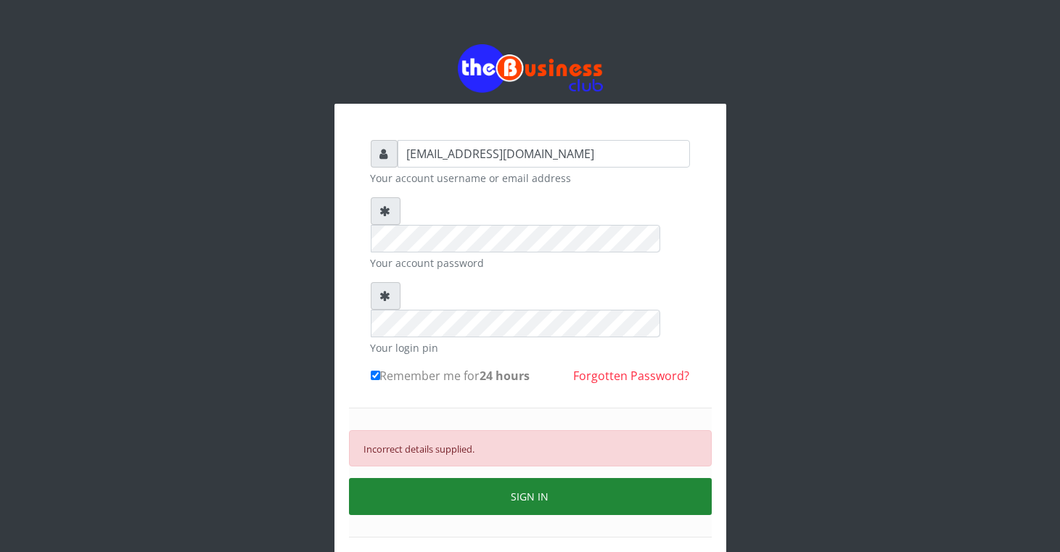
click at [511, 478] on button "SIGN IN" at bounding box center [530, 496] width 363 height 37
click at [501, 478] on button "SIGN IN" at bounding box center [530, 496] width 363 height 37
click at [514, 478] on button "SIGN IN" at bounding box center [530, 496] width 363 height 37
click at [526, 478] on button "SIGN IN" at bounding box center [530, 496] width 363 height 37
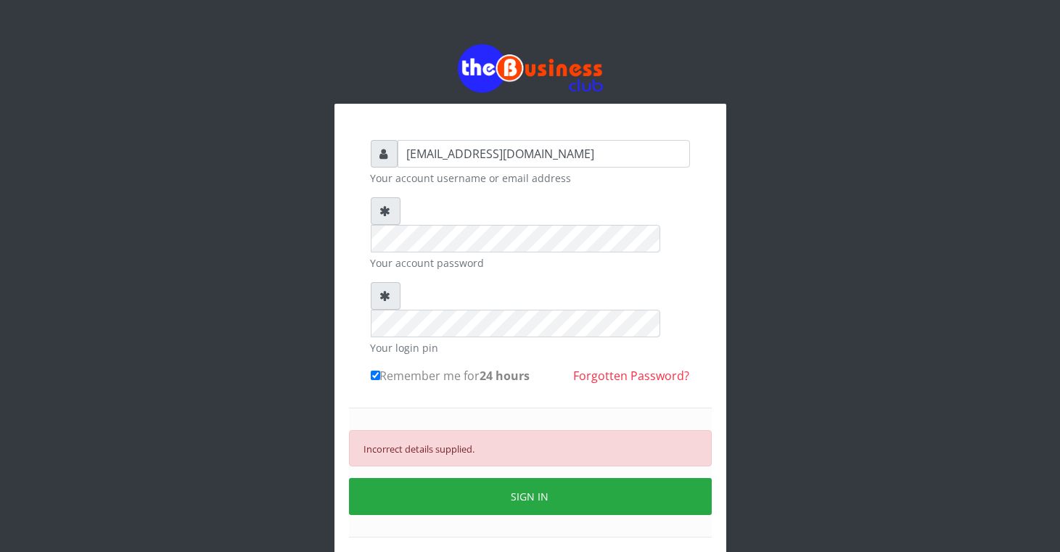
click at [752, 144] on div "get2terkuma@gmail.com Your account username or email address Your account passw…" at bounding box center [530, 323] width 827 height 646
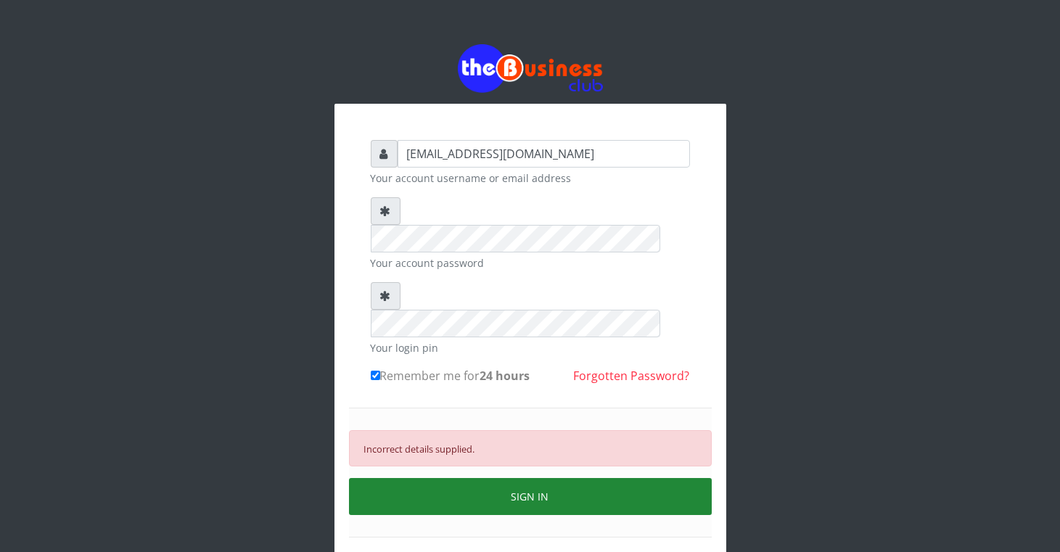
click at [474, 478] on button "SIGN IN" at bounding box center [530, 496] width 363 height 37
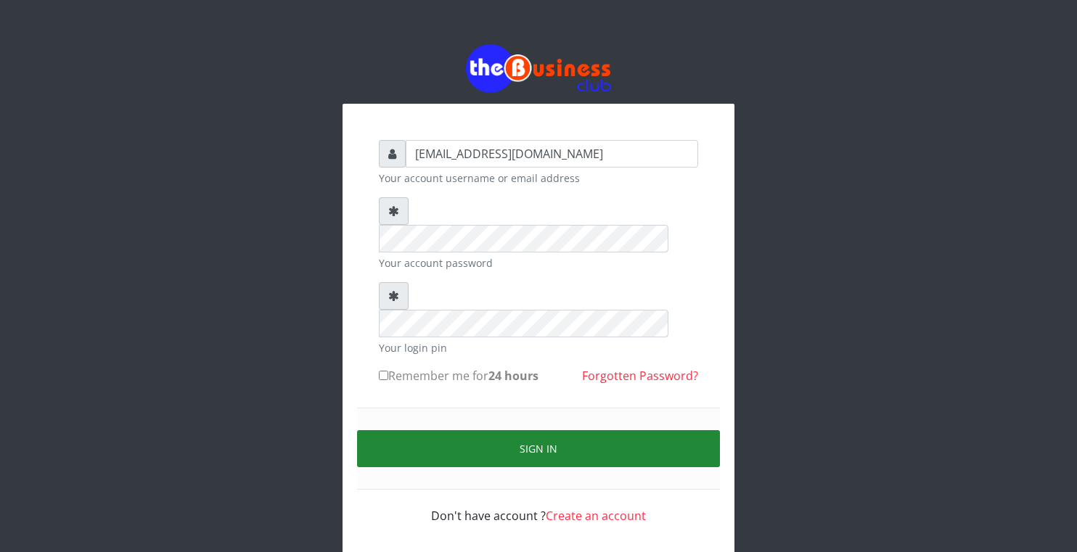
click at [539, 430] on button "Sign in" at bounding box center [538, 448] width 363 height 37
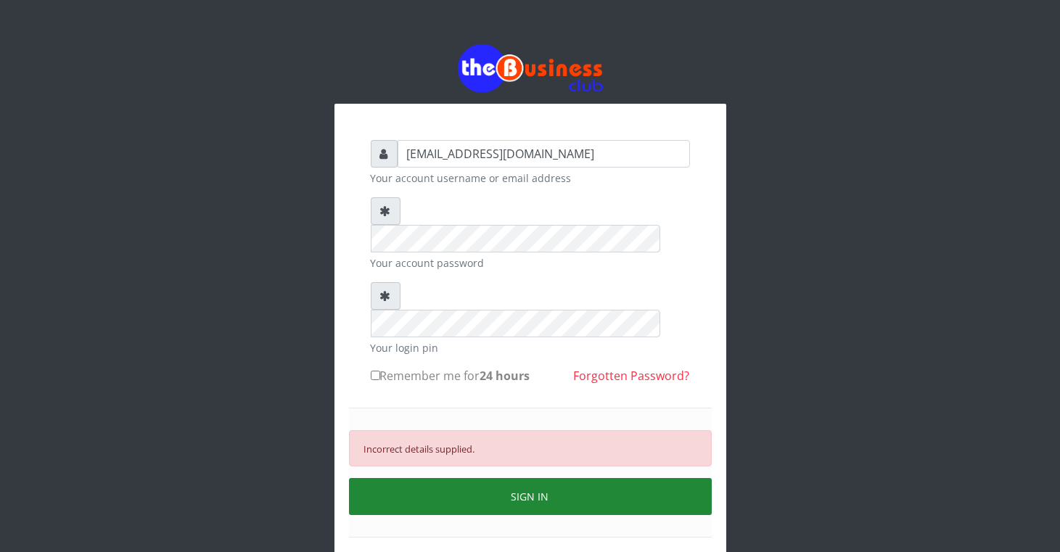
click at [528, 478] on button "SIGN IN" at bounding box center [530, 496] width 363 height 37
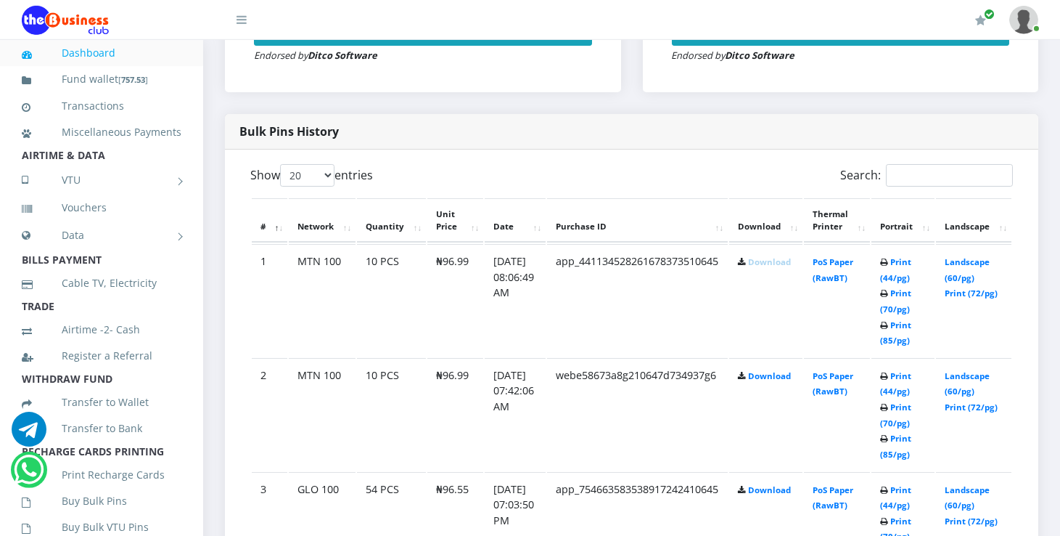
scroll to position [813, 0]
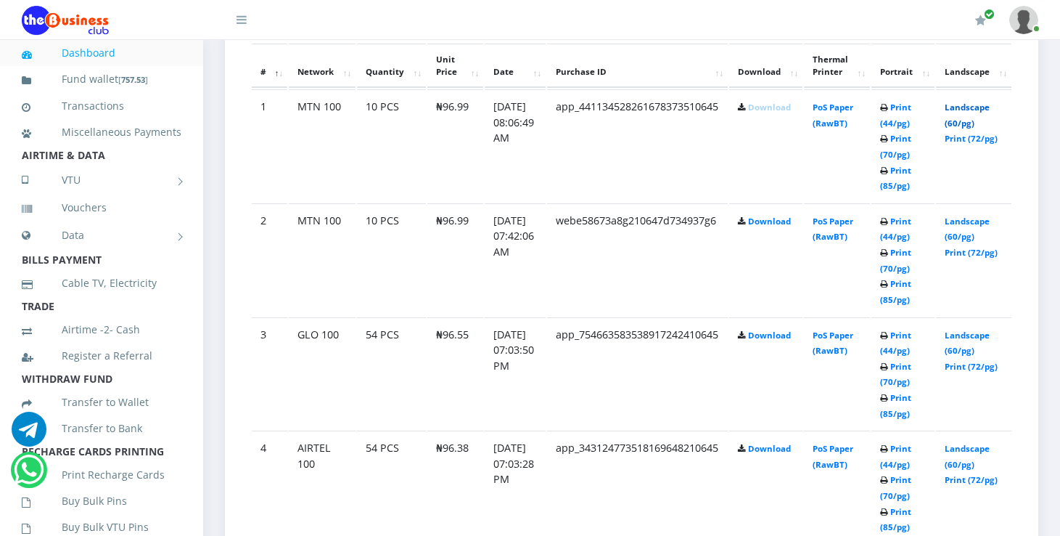
click at [982, 110] on link "Landscape (60/pg)" at bounding box center [967, 115] width 45 height 27
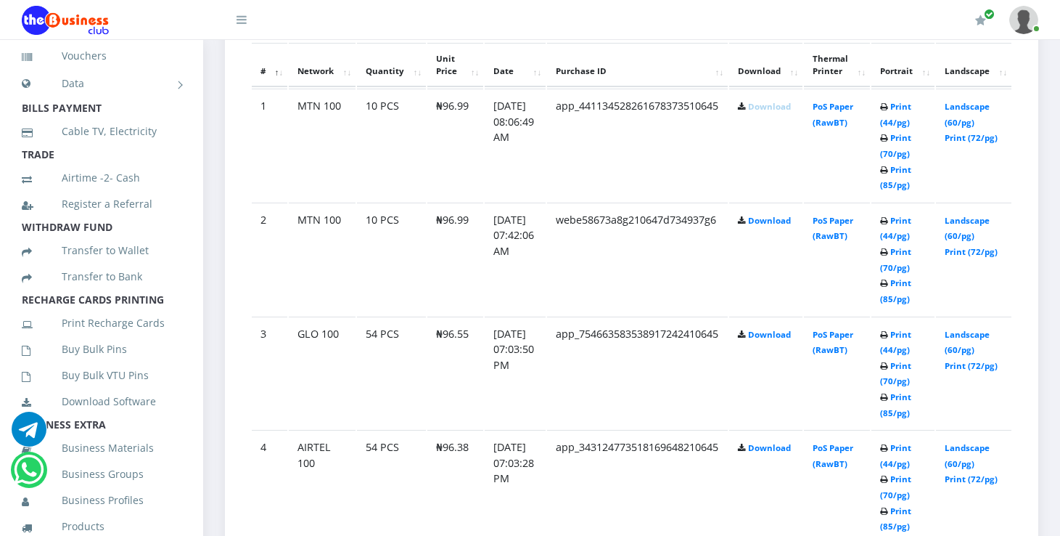
scroll to position [153, 0]
click at [117, 333] on link "Print Recharge Cards" at bounding box center [102, 321] width 160 height 33
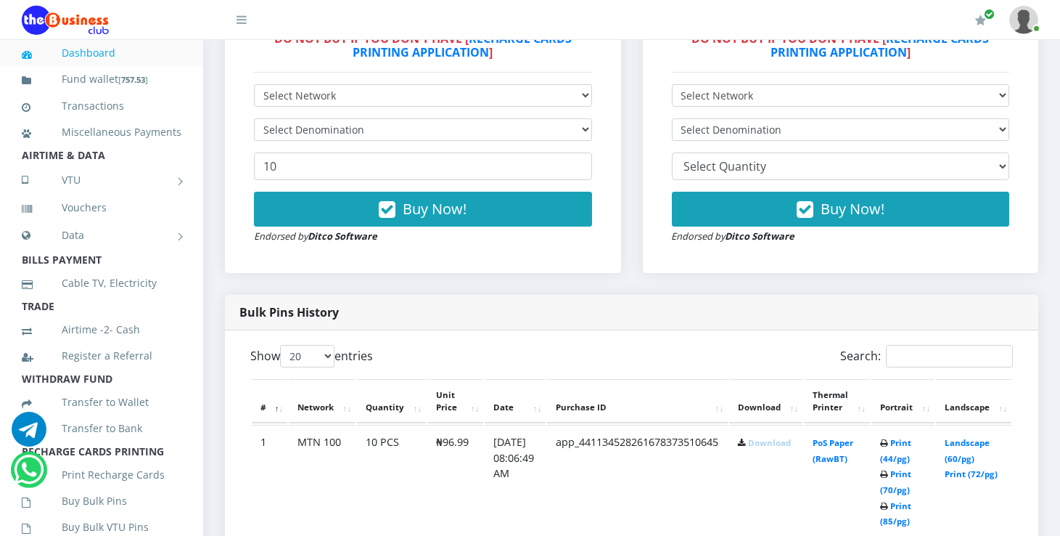
scroll to position [353, 0]
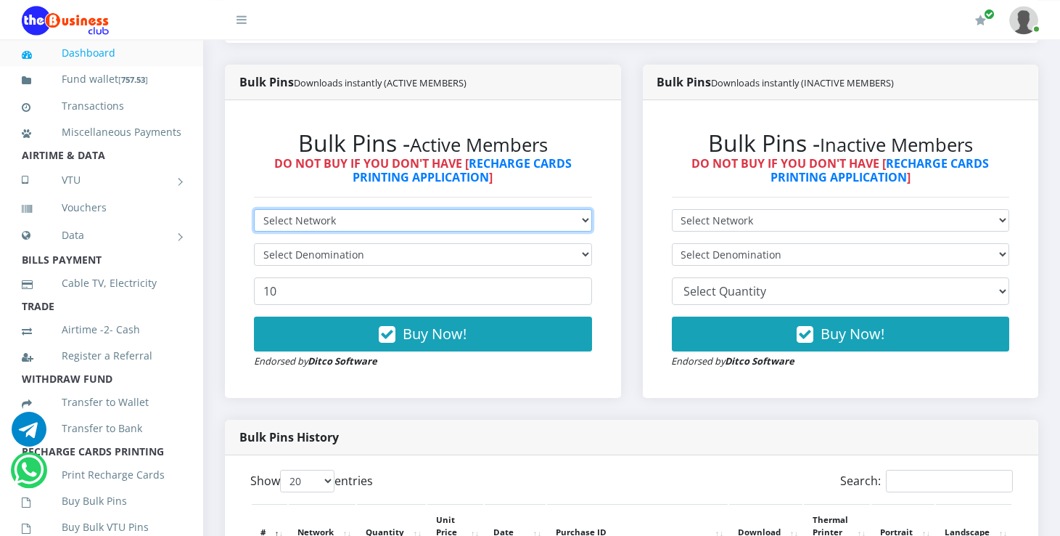
click at [254, 209] on select "Select Network MTN Globacom 9Mobile Airtel" at bounding box center [423, 220] width 338 height 23
select select "MTN"
click option "MTN" at bounding box center [0, 0] width 0 height 0
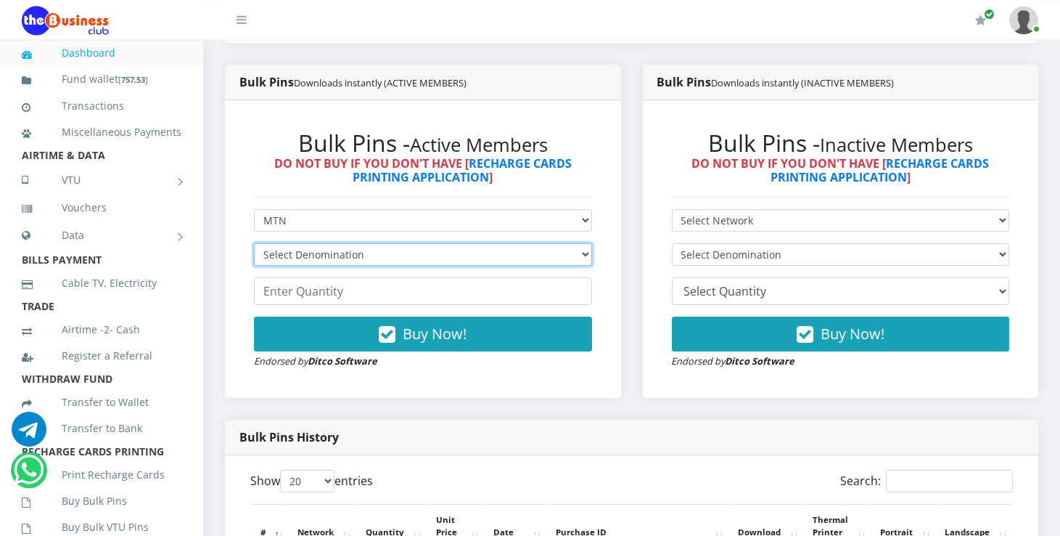
click at [254, 243] on select "Select Denomination MTN NGN100 - ₦96.99 MTN NGN200 - ₦193.98 MTN NGN400 - ₦387.…" at bounding box center [423, 254] width 338 height 23
select select "96.99-100"
click option "MTN NGN100 - ₦96.99" at bounding box center [0, 0] width 0 height 0
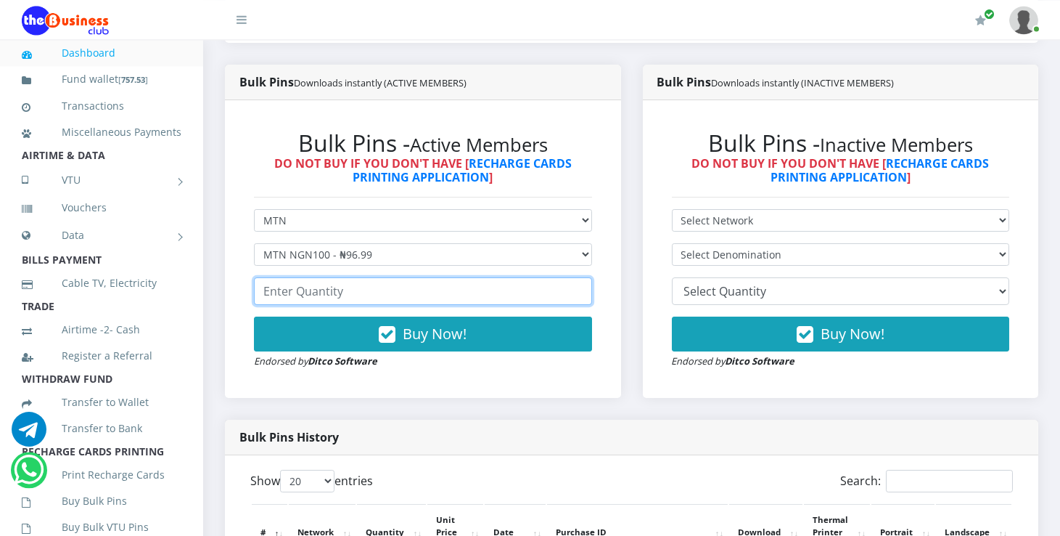
click at [380, 294] on input "number" at bounding box center [423, 291] width 338 height 28
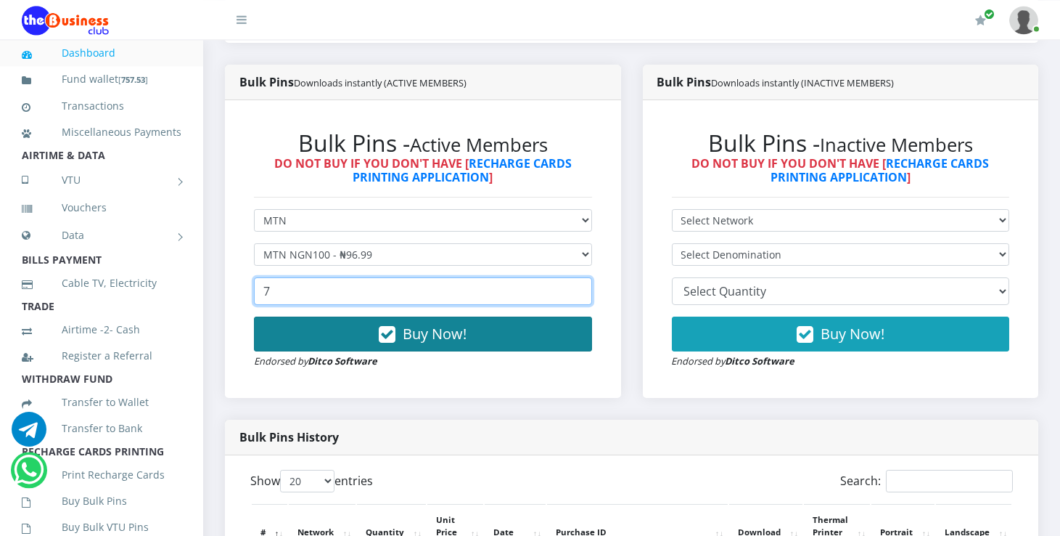
type input "7"
click at [424, 335] on span "Buy Now!" at bounding box center [435, 334] width 64 height 20
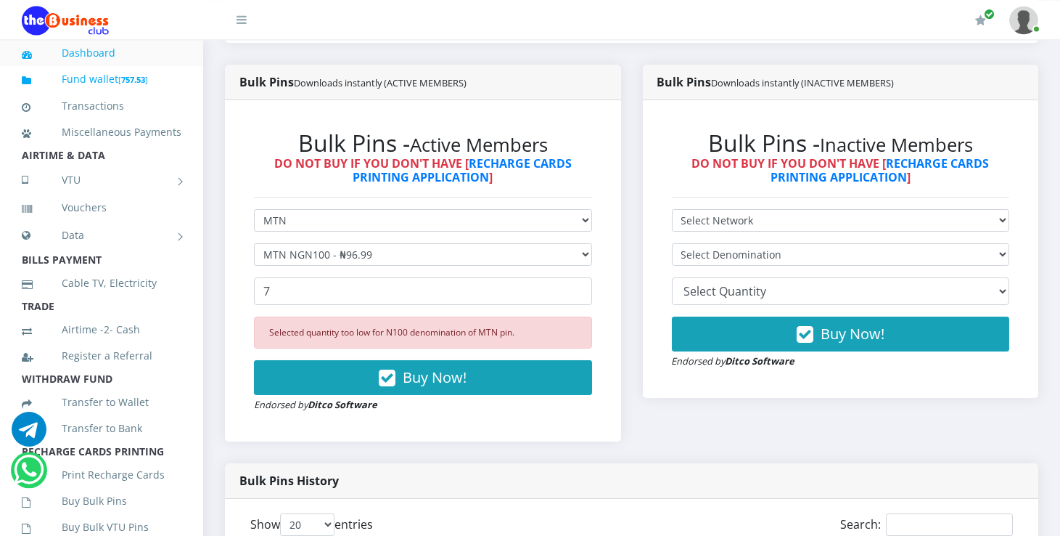
click at [75, 82] on link "Fund wallet [ 757.53 ]" at bounding box center [102, 79] width 160 height 34
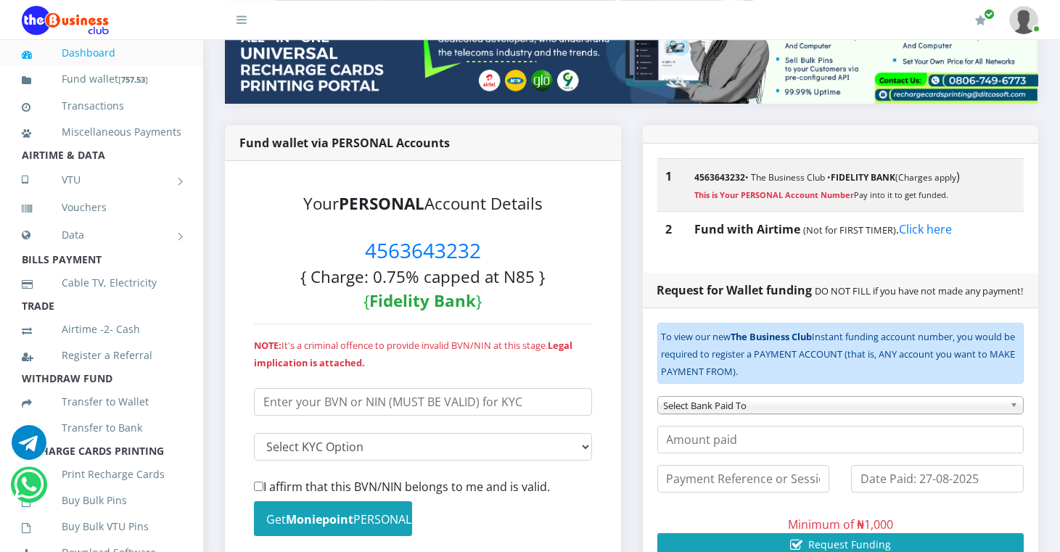
scroll to position [226, 0]
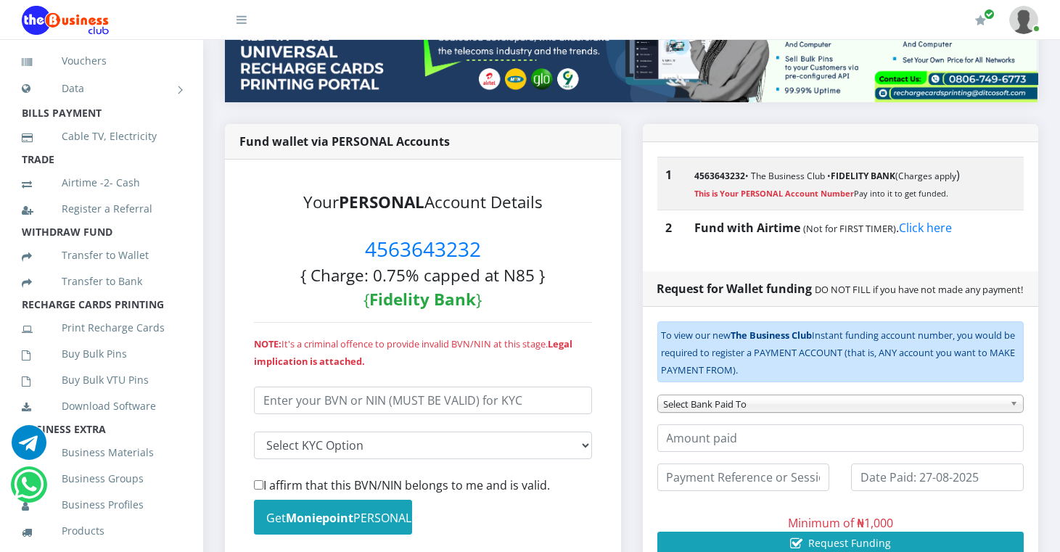
scroll to position [148, 0]
click at [141, 342] on link "Print Recharge Cards" at bounding box center [102, 326] width 160 height 33
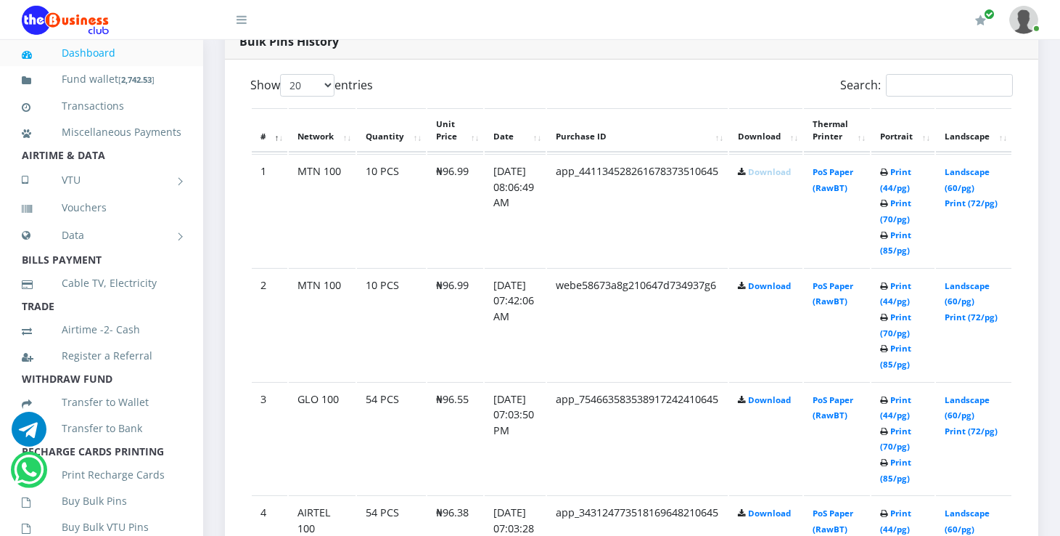
scroll to position [753, 0]
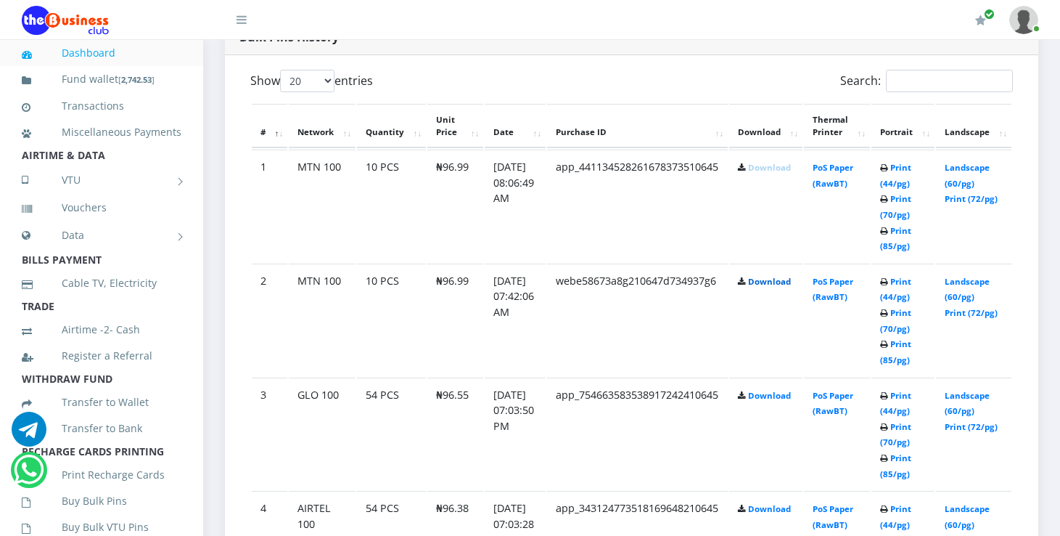
click at [791, 282] on link "Download" at bounding box center [769, 281] width 43 height 11
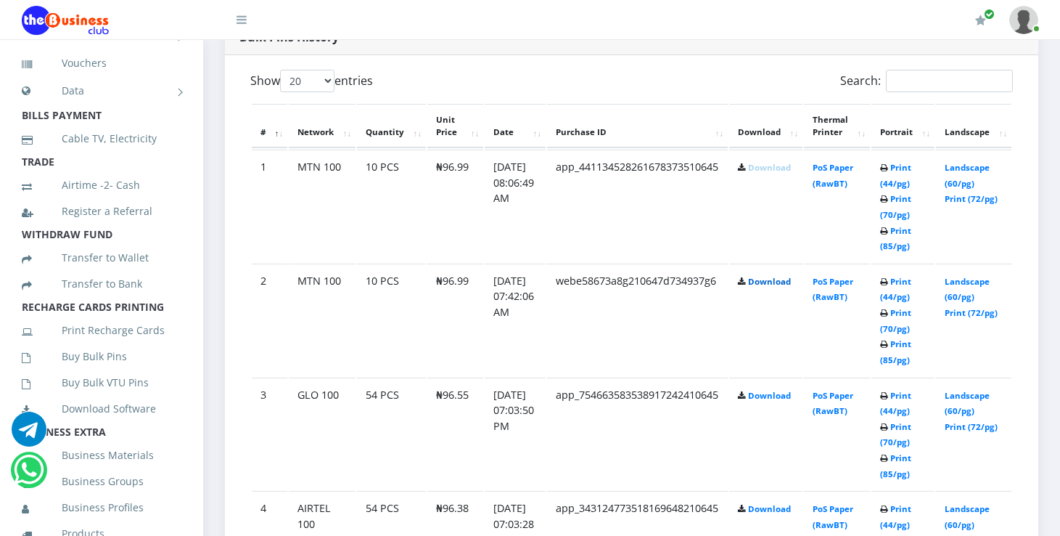
scroll to position [168, 0]
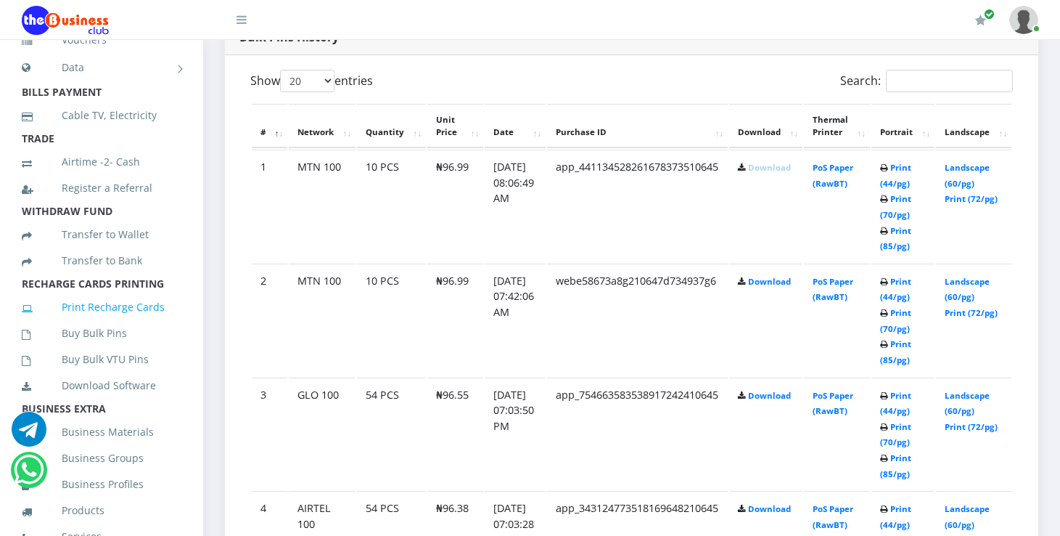
click at [135, 324] on link "Print Recharge Cards" at bounding box center [102, 306] width 160 height 33
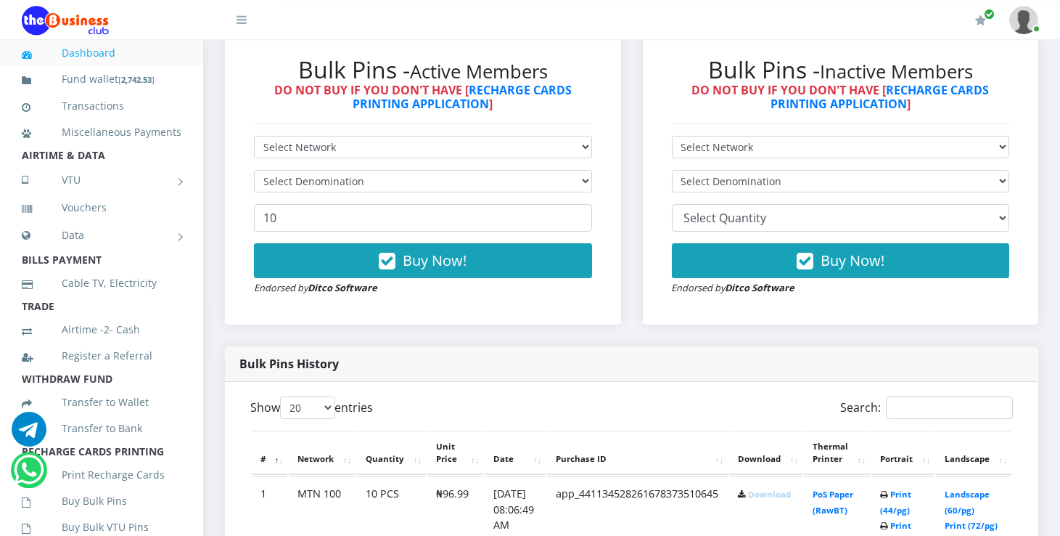
scroll to position [422, 0]
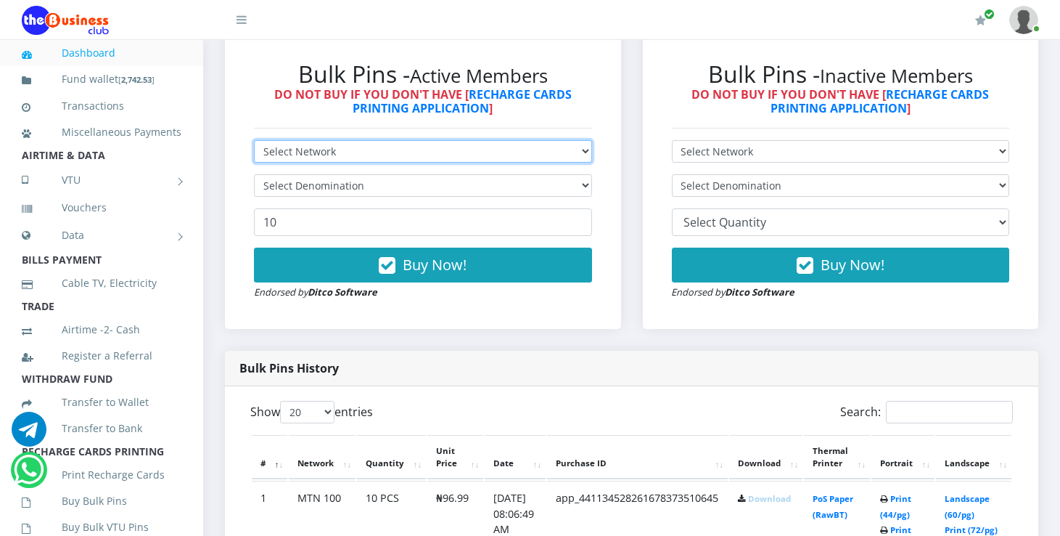
click at [254, 140] on select "Select Network MTN Globacom 9Mobile Airtel" at bounding box center [423, 151] width 338 height 23
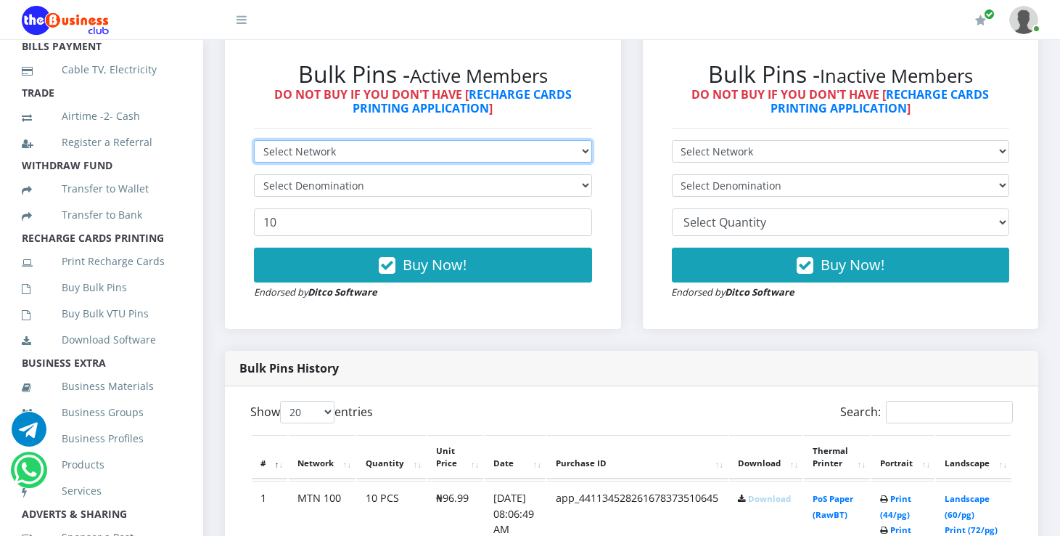
scroll to position [217, 0]
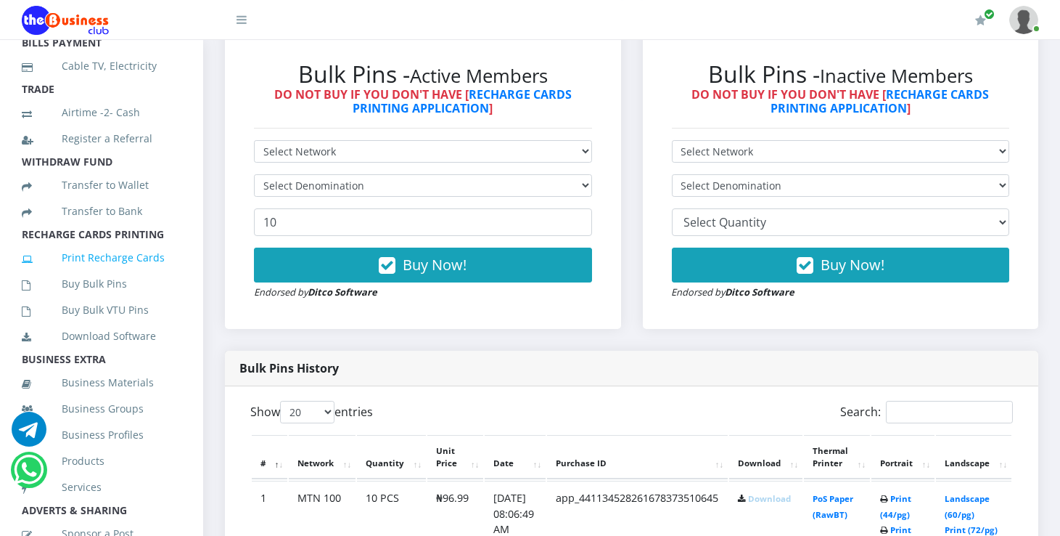
click at [126, 274] on link "Print Recharge Cards" at bounding box center [102, 257] width 160 height 33
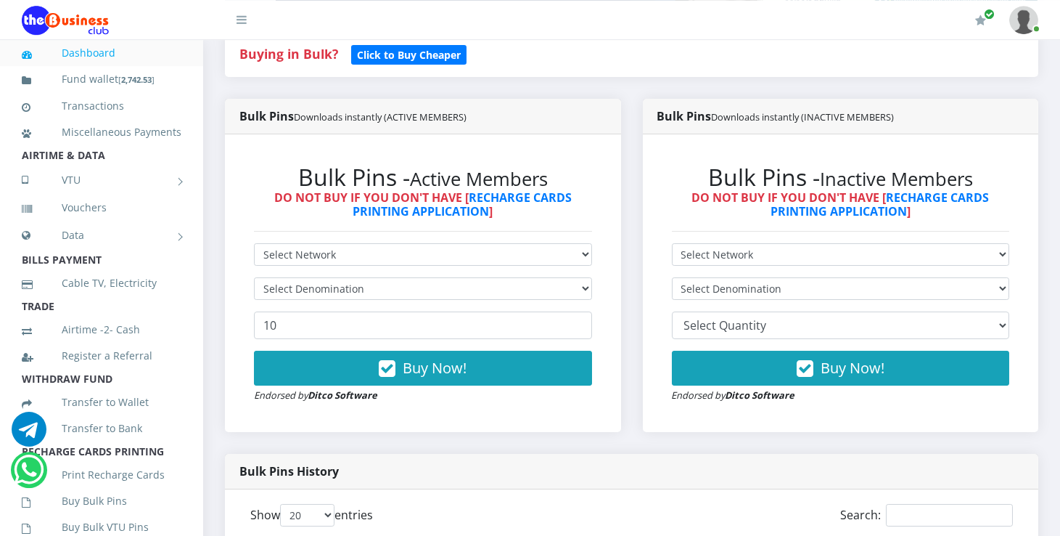
scroll to position [323, 0]
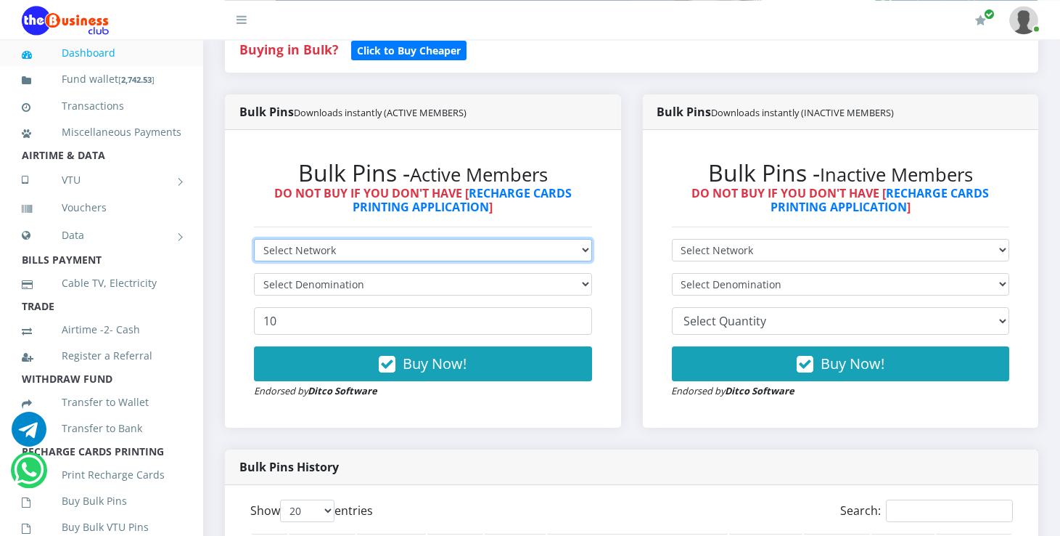
click at [254, 239] on select "Select Network MTN Globacom 9Mobile Airtel" at bounding box center [423, 250] width 338 height 23
select select "Glo"
click option "Globacom" at bounding box center [0, 0] width 0 height 0
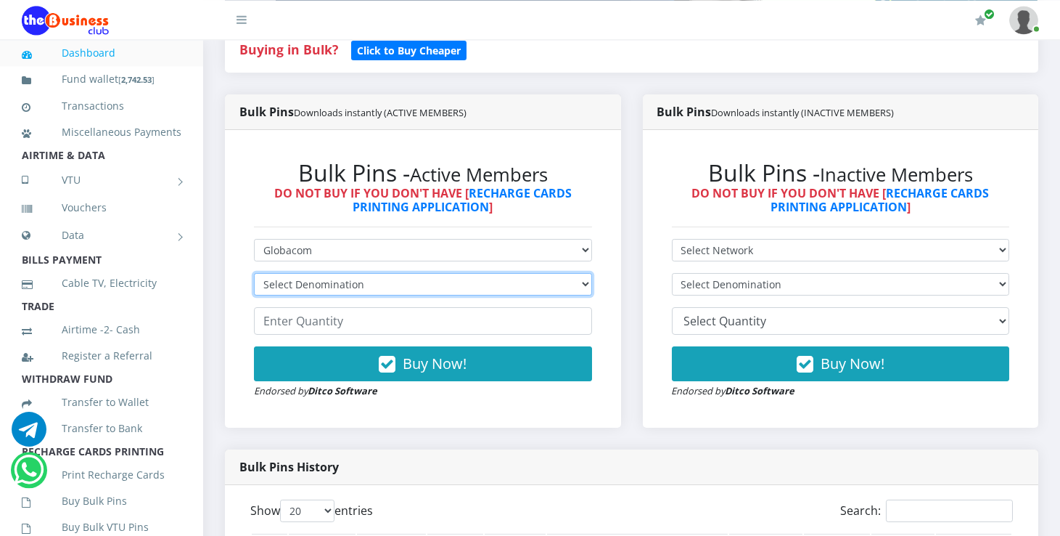
click at [254, 273] on select "Select Denomination Glo NGN100 - ₦96.55 Glo NGN200 - ₦193.10 Glo NGN500 - ₦482.…" at bounding box center [423, 284] width 338 height 23
select select "96.55-100"
click option "Glo NGN100 - ₦96.55" at bounding box center [0, 0] width 0 height 0
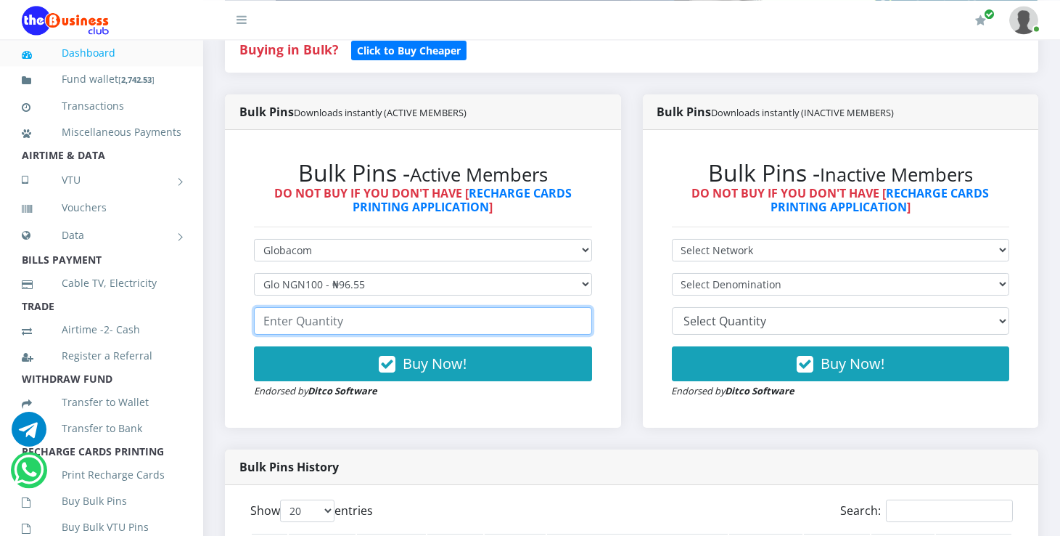
click at [353, 324] on input "number" at bounding box center [423, 321] width 338 height 28
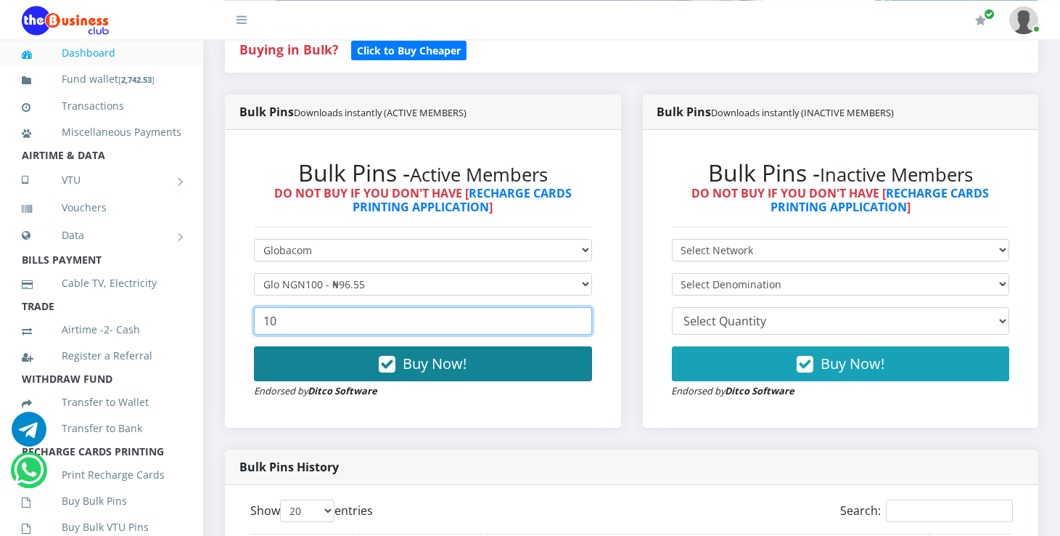
type input "10"
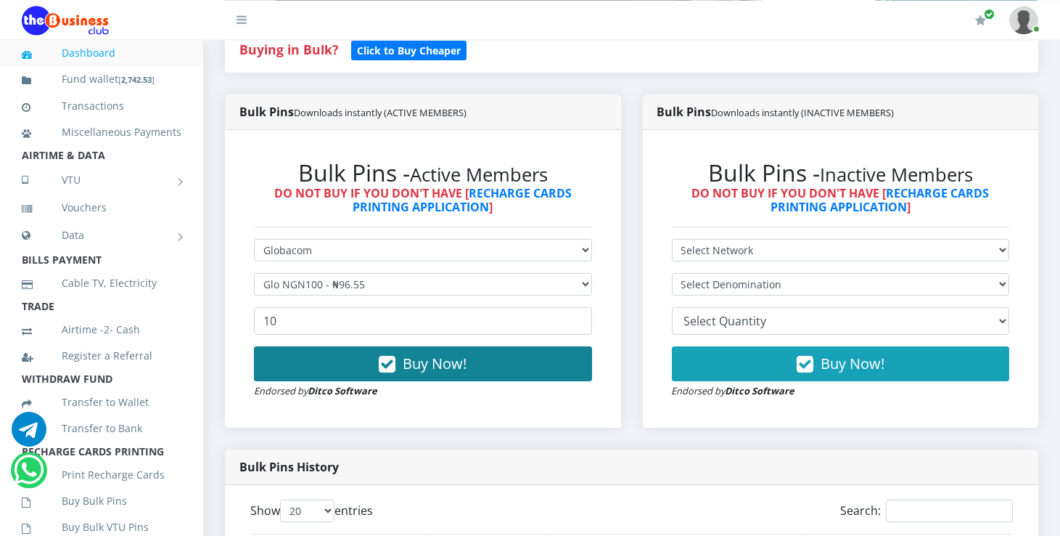
click at [426, 380] on button "Buy Now!" at bounding box center [423, 363] width 338 height 35
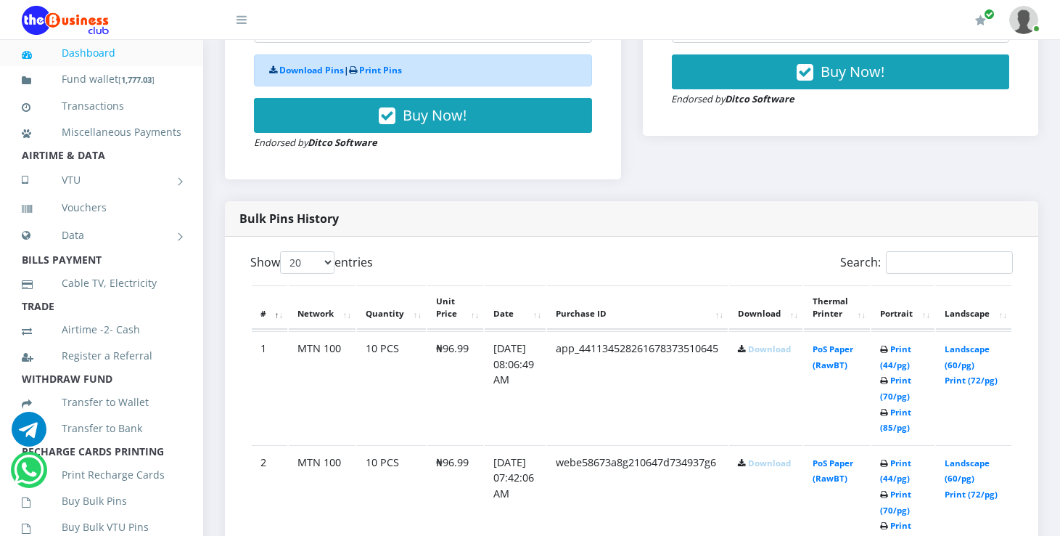
scroll to position [593, 0]
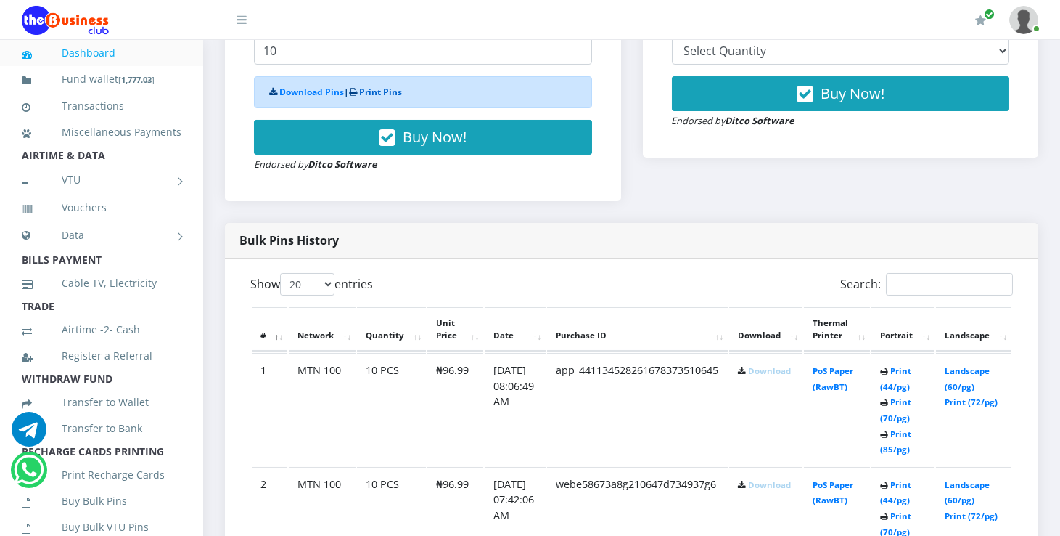
click at [390, 95] on link "Print Pins" at bounding box center [380, 92] width 43 height 12
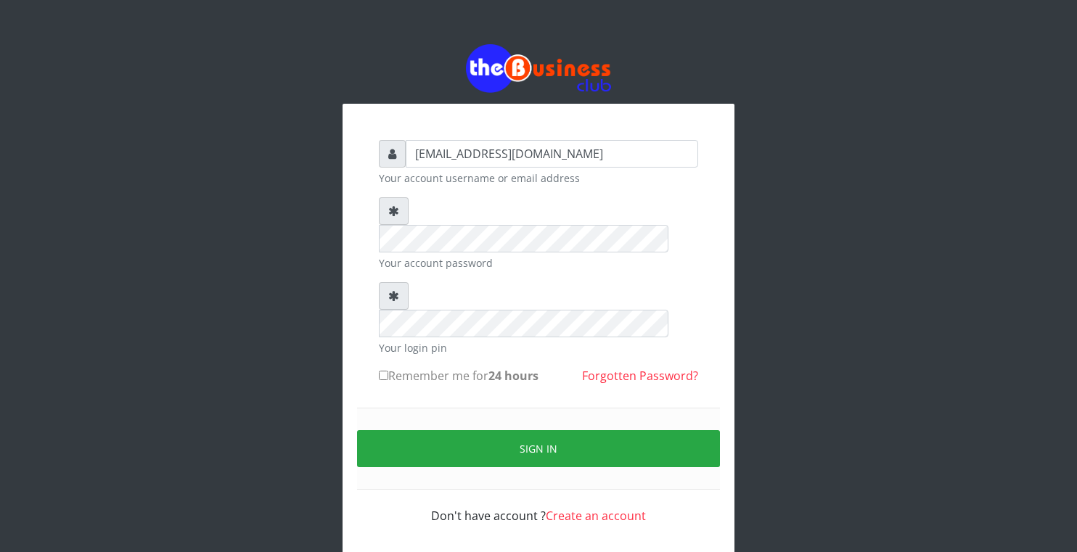
click at [393, 367] on label "Remember me for 24 hours" at bounding box center [459, 375] width 160 height 17
click at [388, 371] on input "Remember me for 24 hours" at bounding box center [383, 375] width 9 height 9
checkbox input "true"
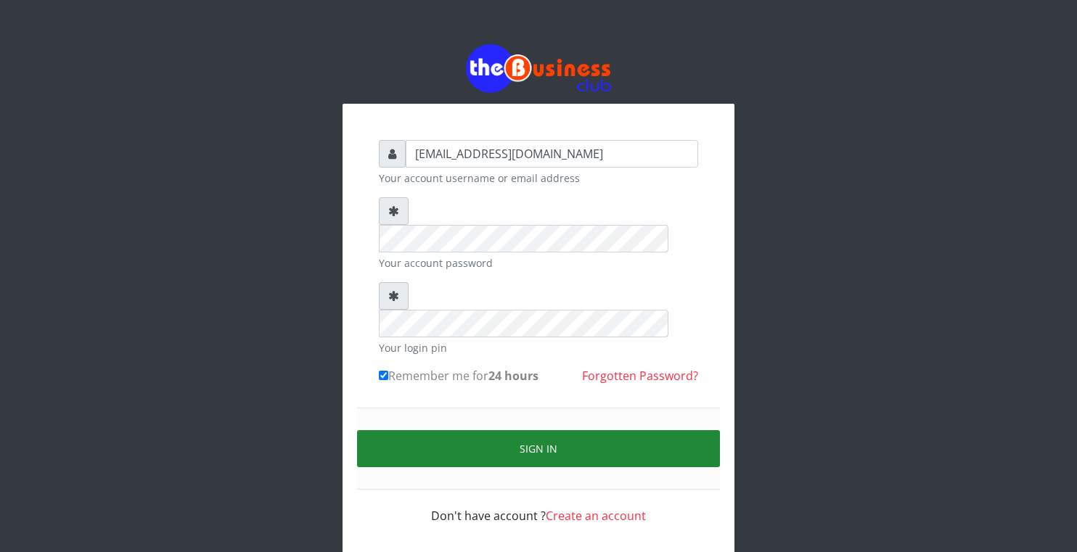
click at [459, 430] on button "Sign in" at bounding box center [538, 448] width 363 height 37
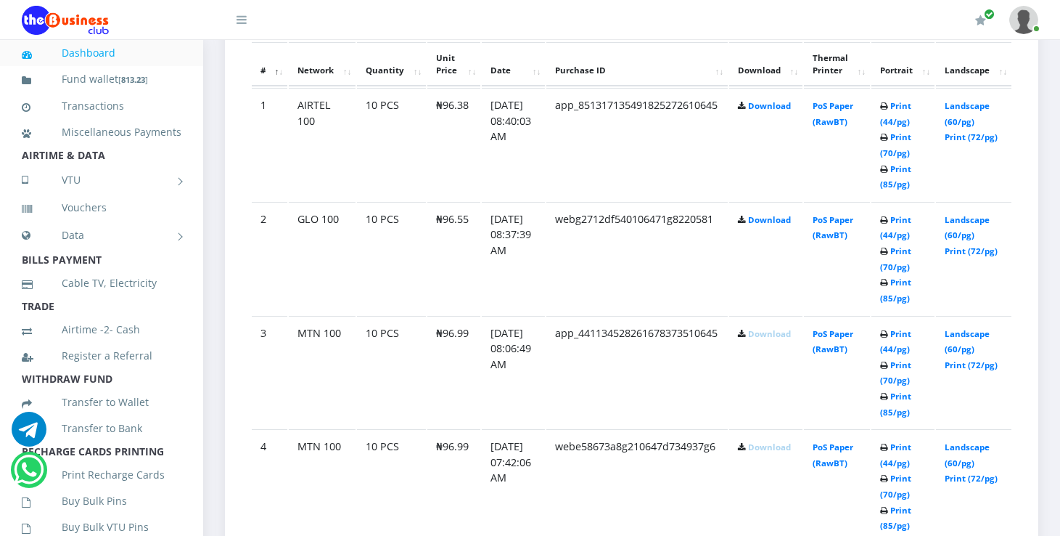
scroll to position [802, 0]
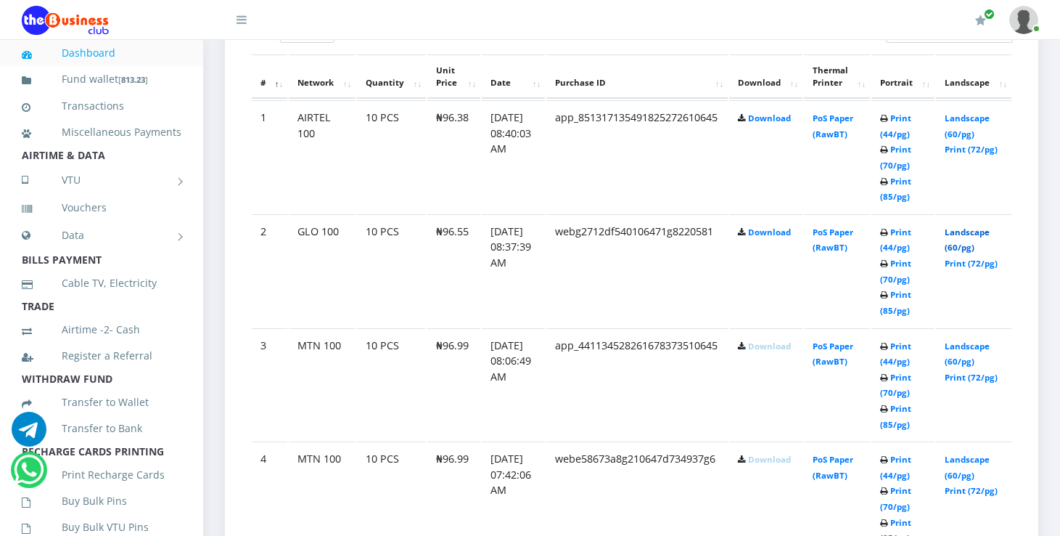
click at [972, 232] on link "Landscape (60/pg)" at bounding box center [967, 239] width 45 height 27
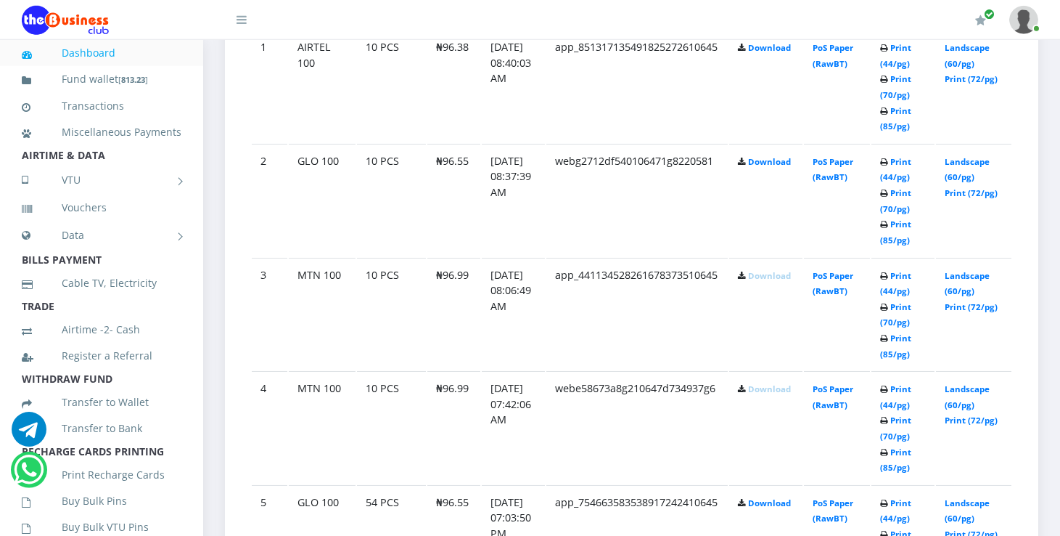
scroll to position [879, 0]
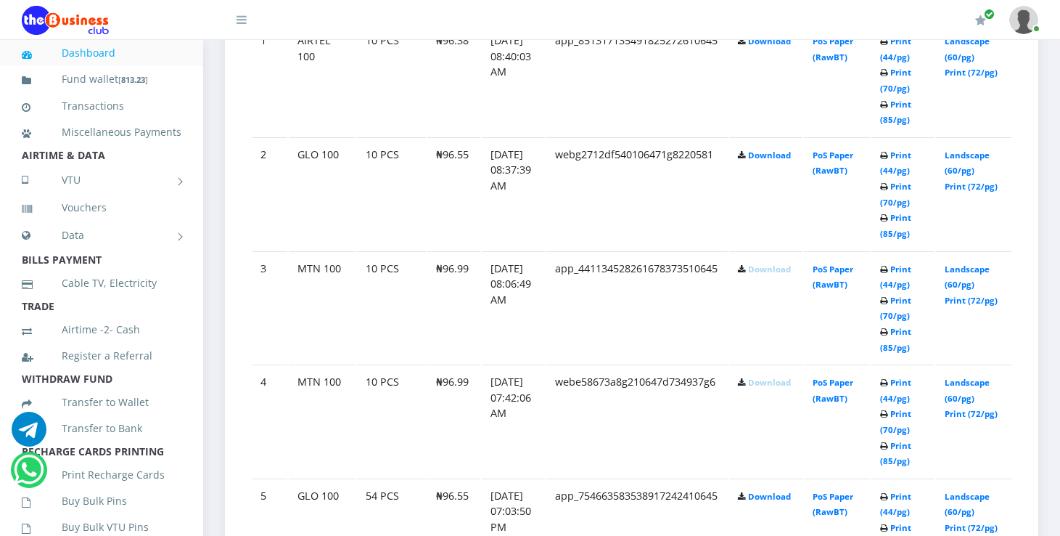
click at [986, 250] on td "Landscape (60/pg) Print (72/pg)" at bounding box center [973, 193] width 75 height 113
click at [984, 387] on link "Landscape (60/pg)" at bounding box center [967, 390] width 45 height 27
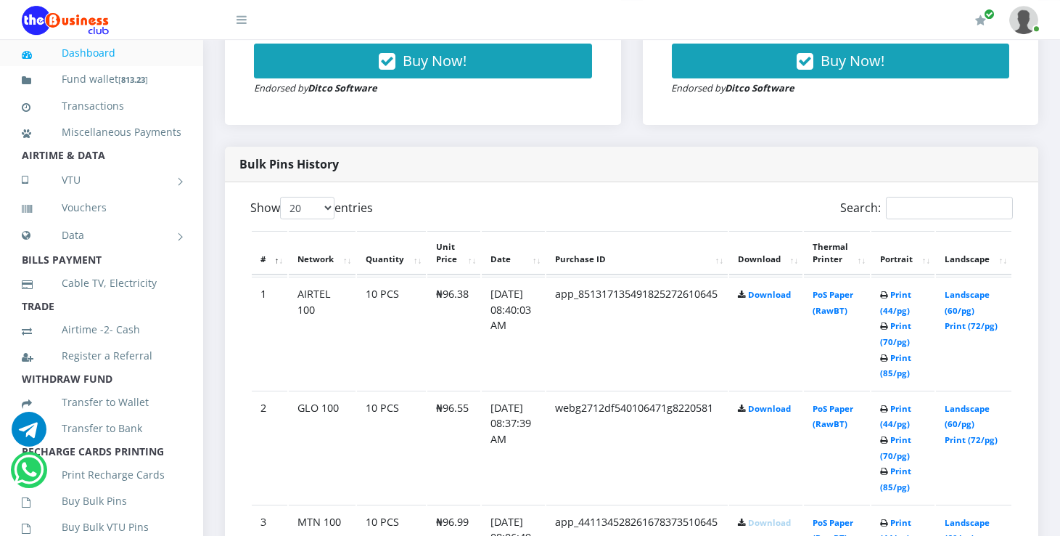
scroll to position [628, 0]
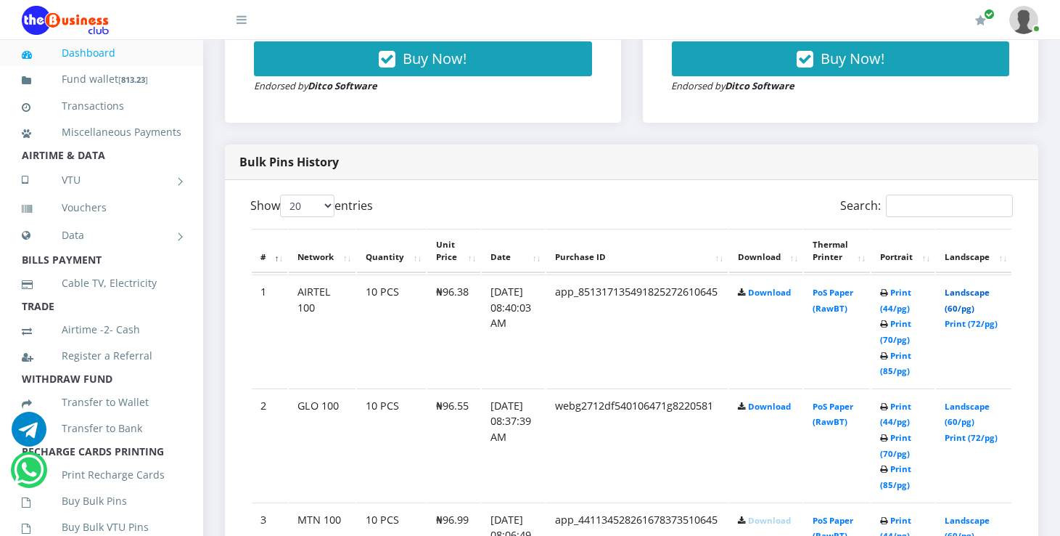
click at [984, 288] on link "Landscape (60/pg)" at bounding box center [967, 300] width 45 height 27
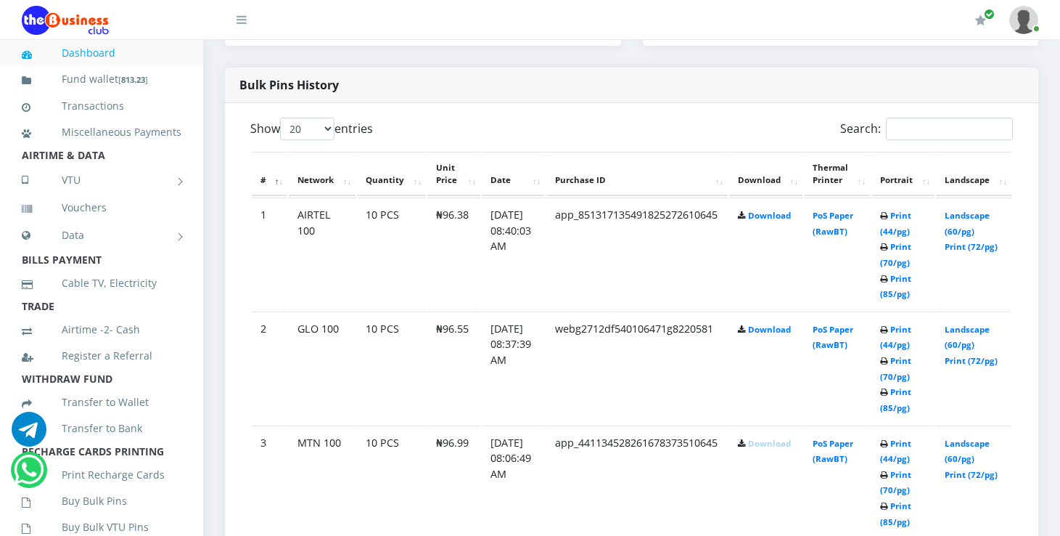
scroll to position [743, 0]
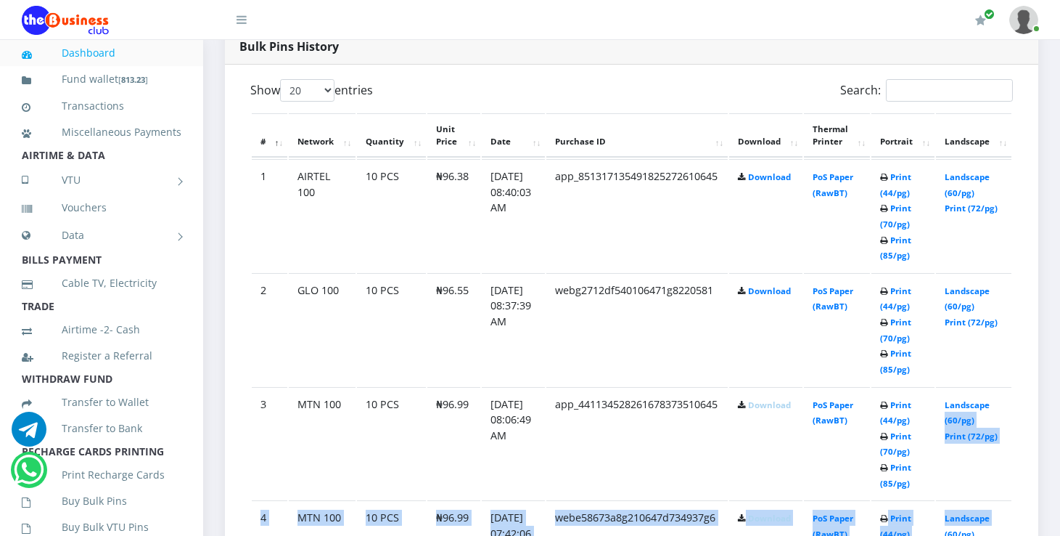
drag, startPoint x: 1051, startPoint y: 512, endPoint x: 1003, endPoint y: 340, distance: 179.3
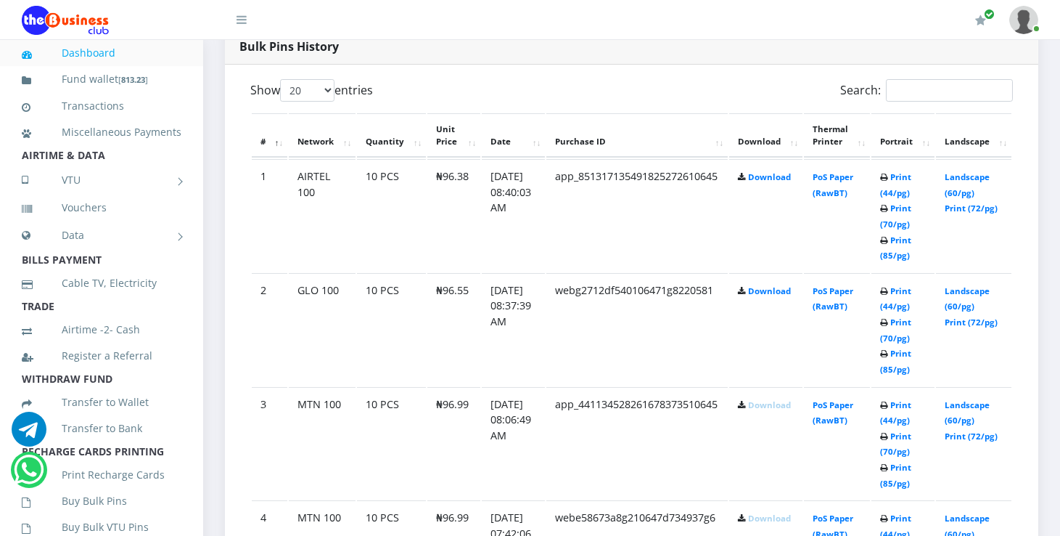
click at [990, 403] on link "Landscape (60/pg)" at bounding box center [967, 412] width 45 height 27
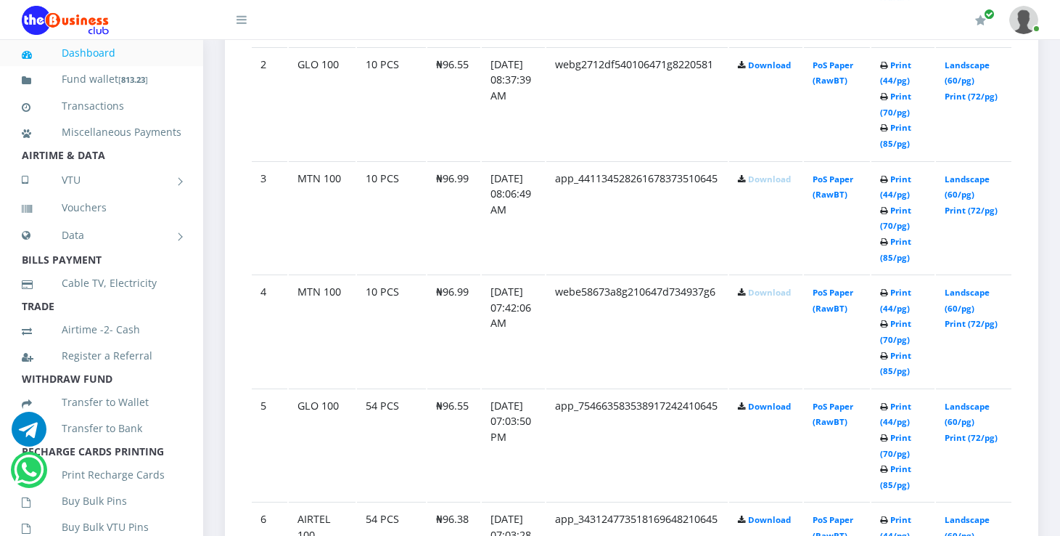
scroll to position [974, 0]
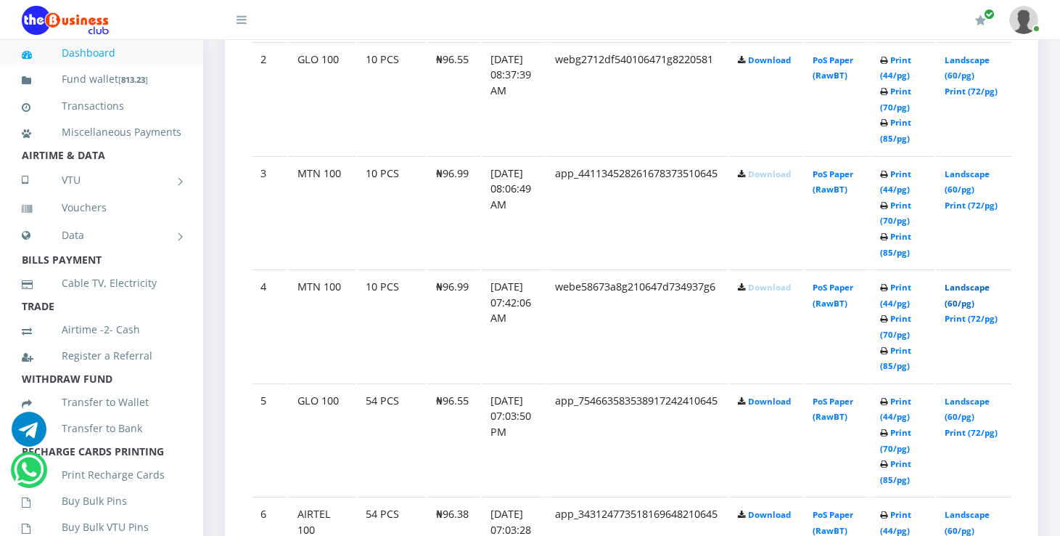
click at [986, 290] on link "Landscape (60/pg)" at bounding box center [967, 295] width 45 height 27
click at [959, 58] on link "Landscape (60/pg)" at bounding box center [967, 67] width 45 height 27
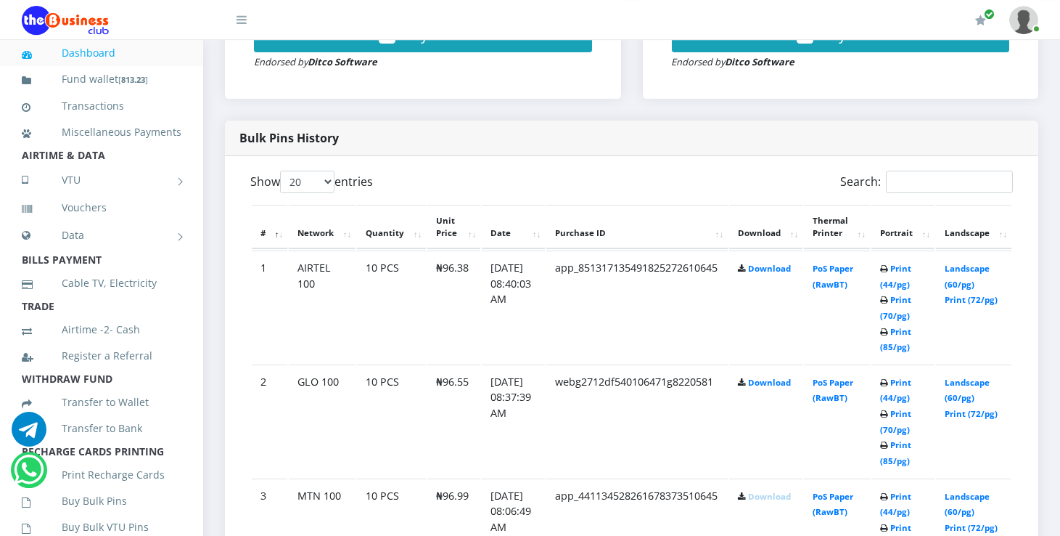
scroll to position [656, 0]
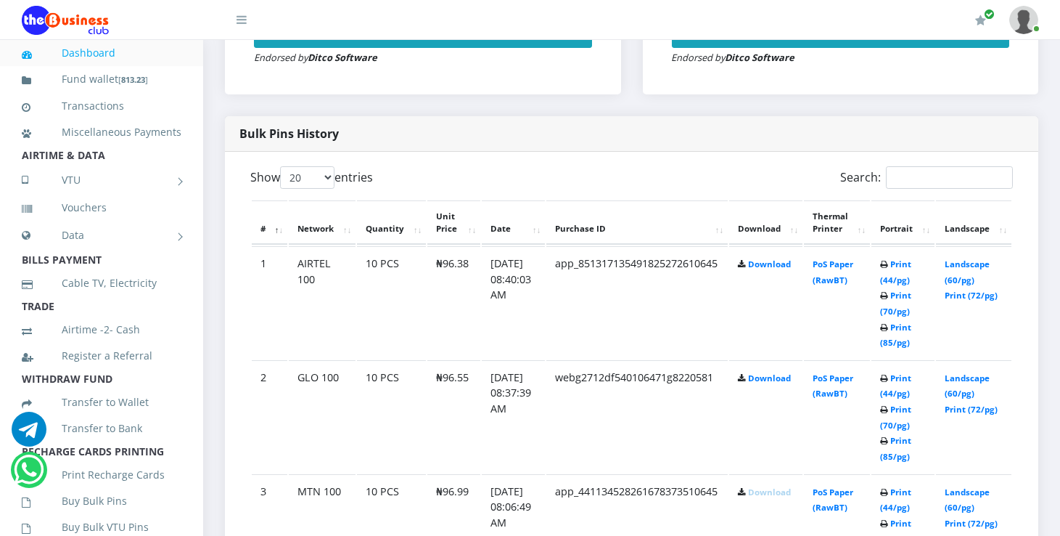
scroll to position [656, 0]
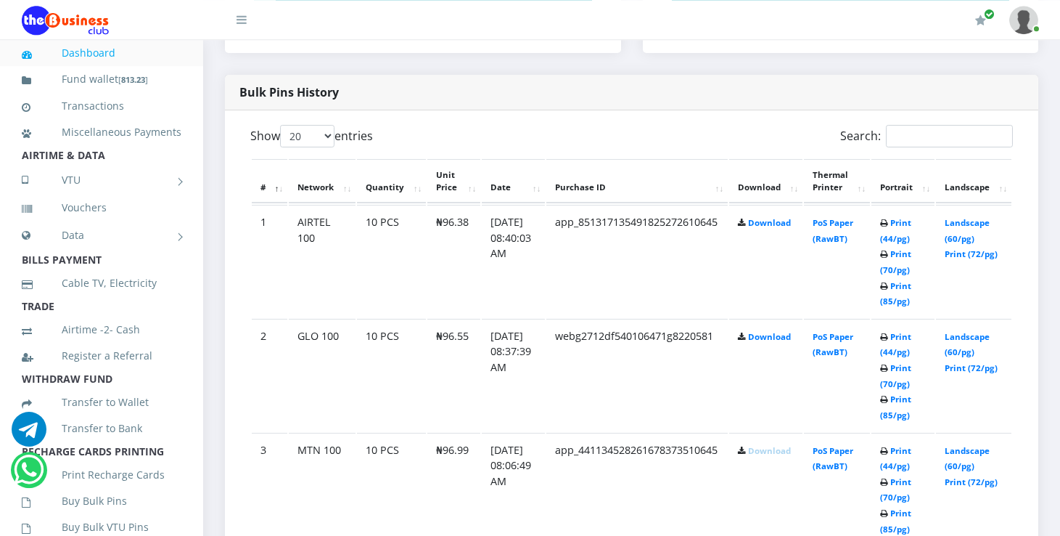
scroll to position [731, 0]
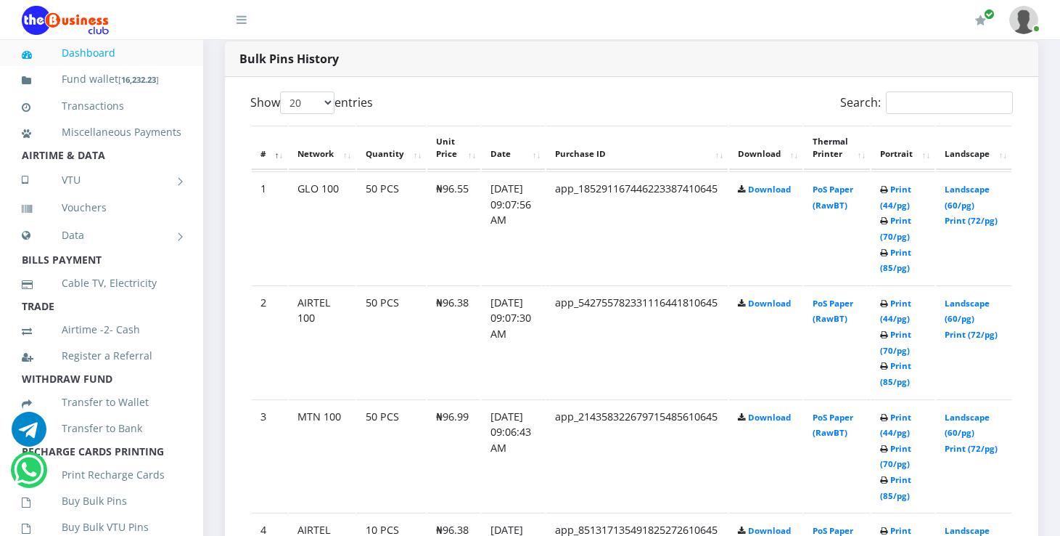
scroll to position [731, 0]
click at [970, 189] on link "Landscape (60/pg)" at bounding box center [967, 197] width 45 height 27
click at [966, 303] on link "Landscape (60/pg)" at bounding box center [967, 311] width 45 height 27
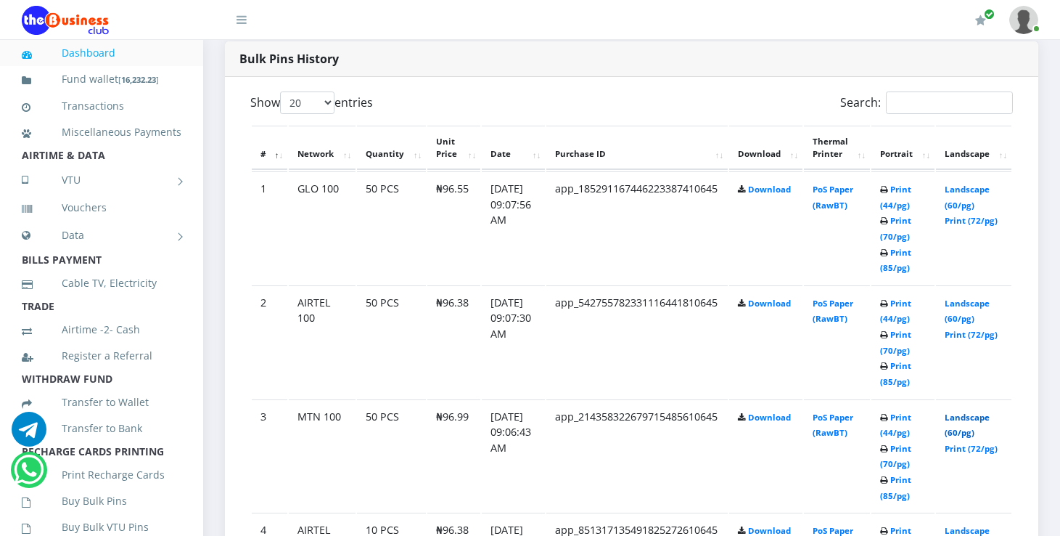
click at [967, 417] on link "Landscape (60/pg)" at bounding box center [967, 425] width 45 height 27
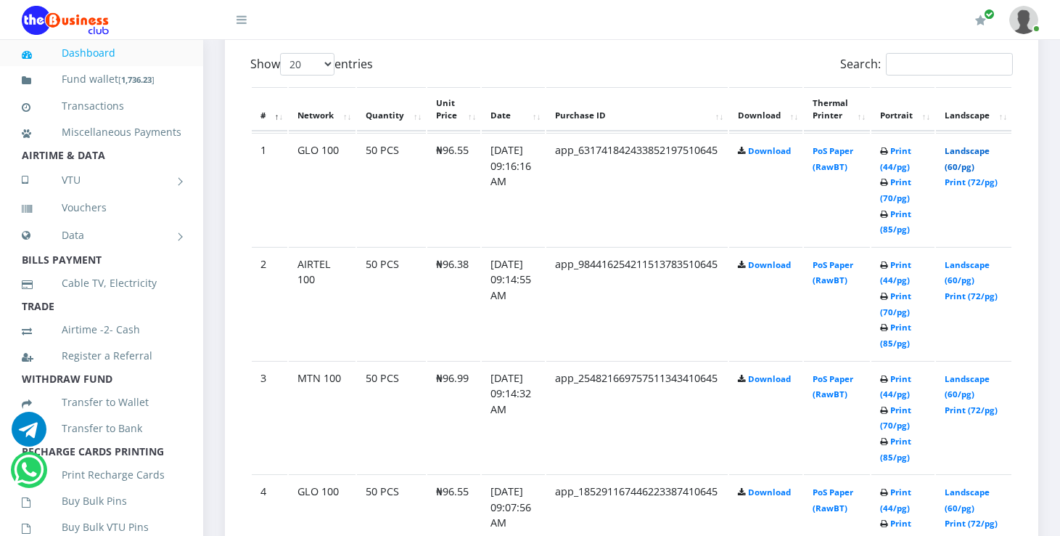
click at [961, 154] on link "Landscape (60/pg)" at bounding box center [967, 158] width 45 height 27
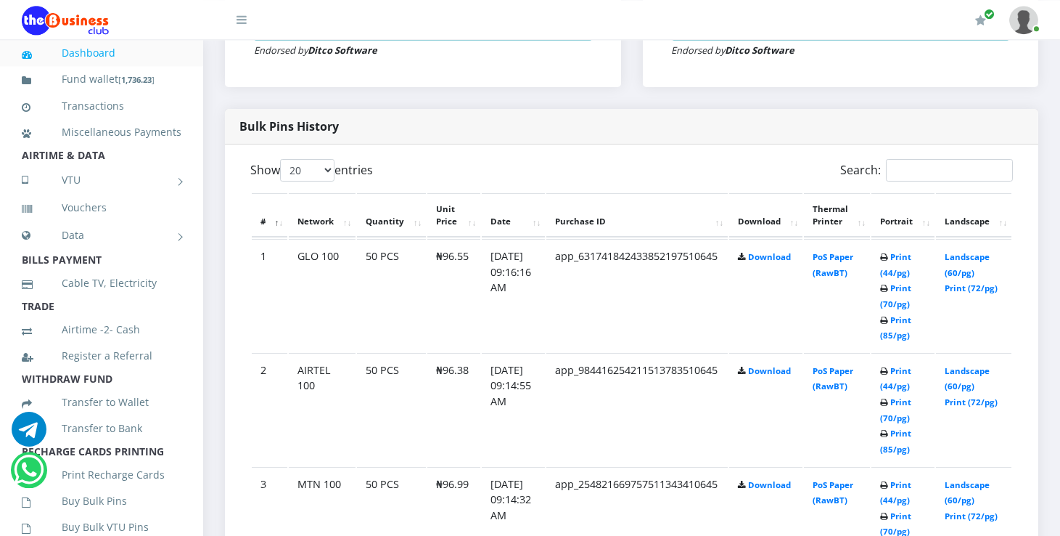
scroll to position [692, 0]
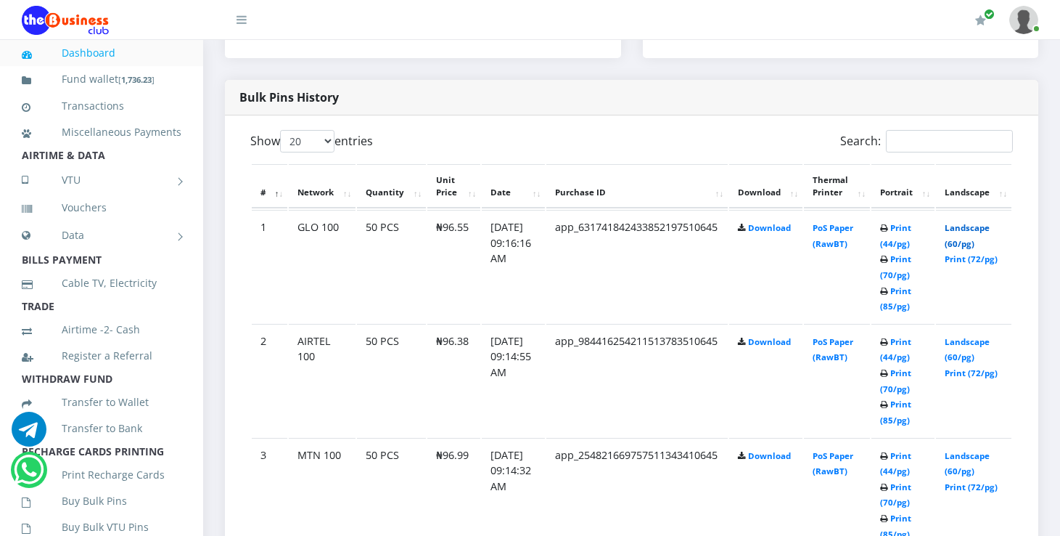
click at [990, 230] on link "Landscape (60/pg)" at bounding box center [967, 235] width 45 height 27
click at [969, 343] on link "Landscape (60/pg)" at bounding box center [967, 349] width 45 height 27
click at [970, 452] on link "Landscape (60/pg)" at bounding box center [967, 463] width 45 height 27
